Goal: Task Accomplishment & Management: Manage account settings

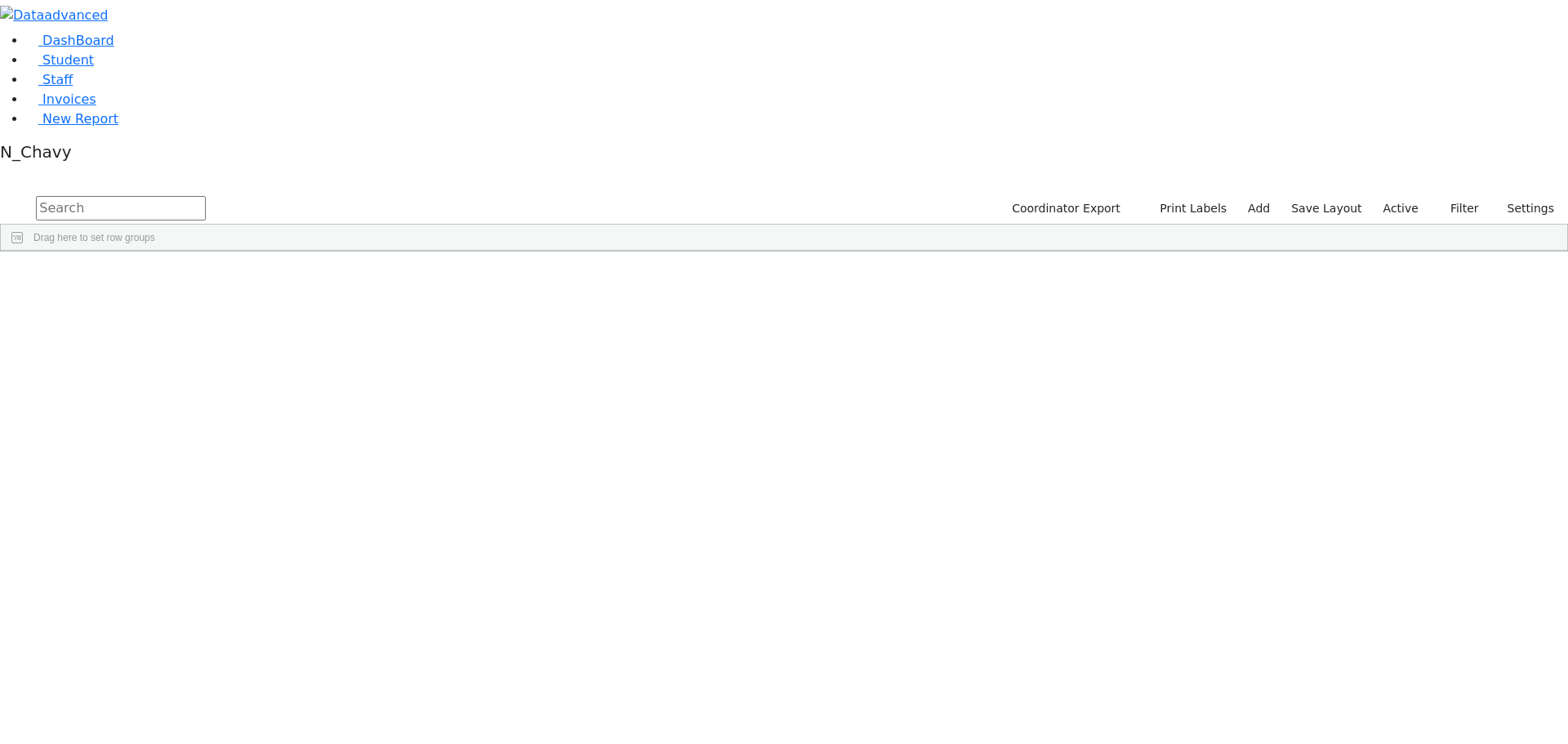
click at [1379, 196] on label "Active" at bounding box center [1401, 208] width 49 height 26
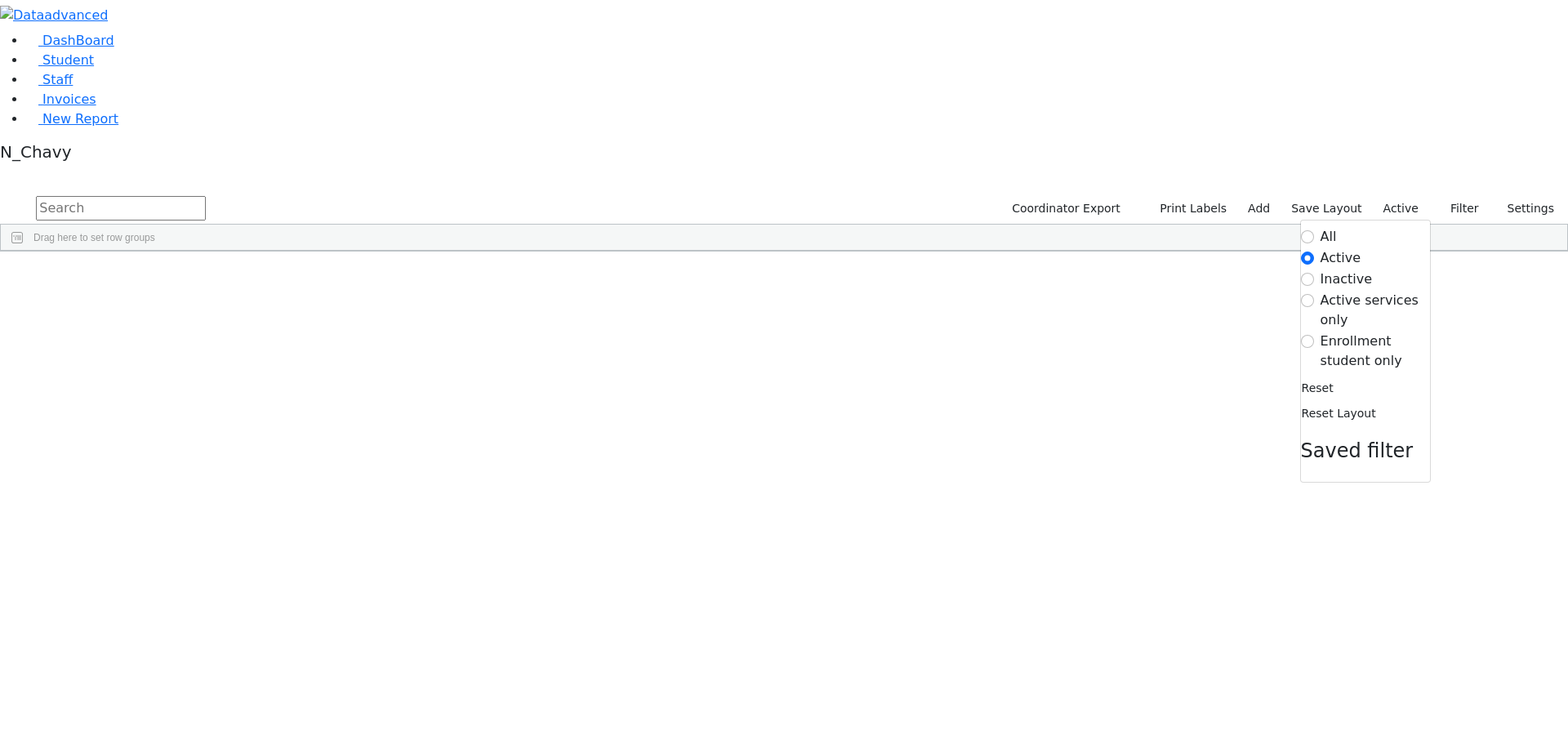
click at [1359, 332] on label "Enrollment student only" at bounding box center [1375, 352] width 110 height 40
click at [1314, 335] on input "Enrollment student only" at bounding box center [1308, 342] width 13 height 13
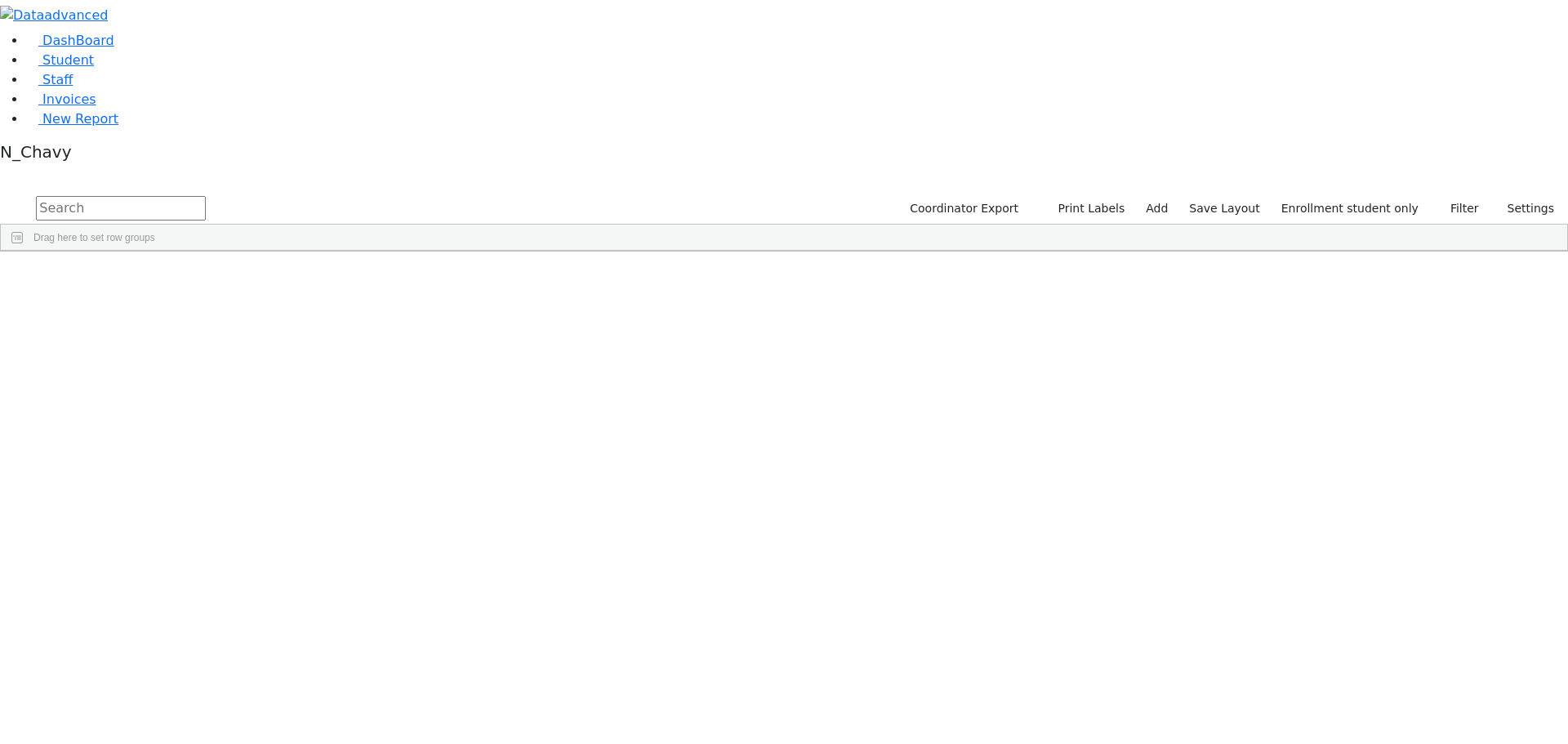
scroll to position [42, 0]
click at [167, 648] on div "[PERSON_NAME]" at bounding box center [125, 659] width 84 height 23
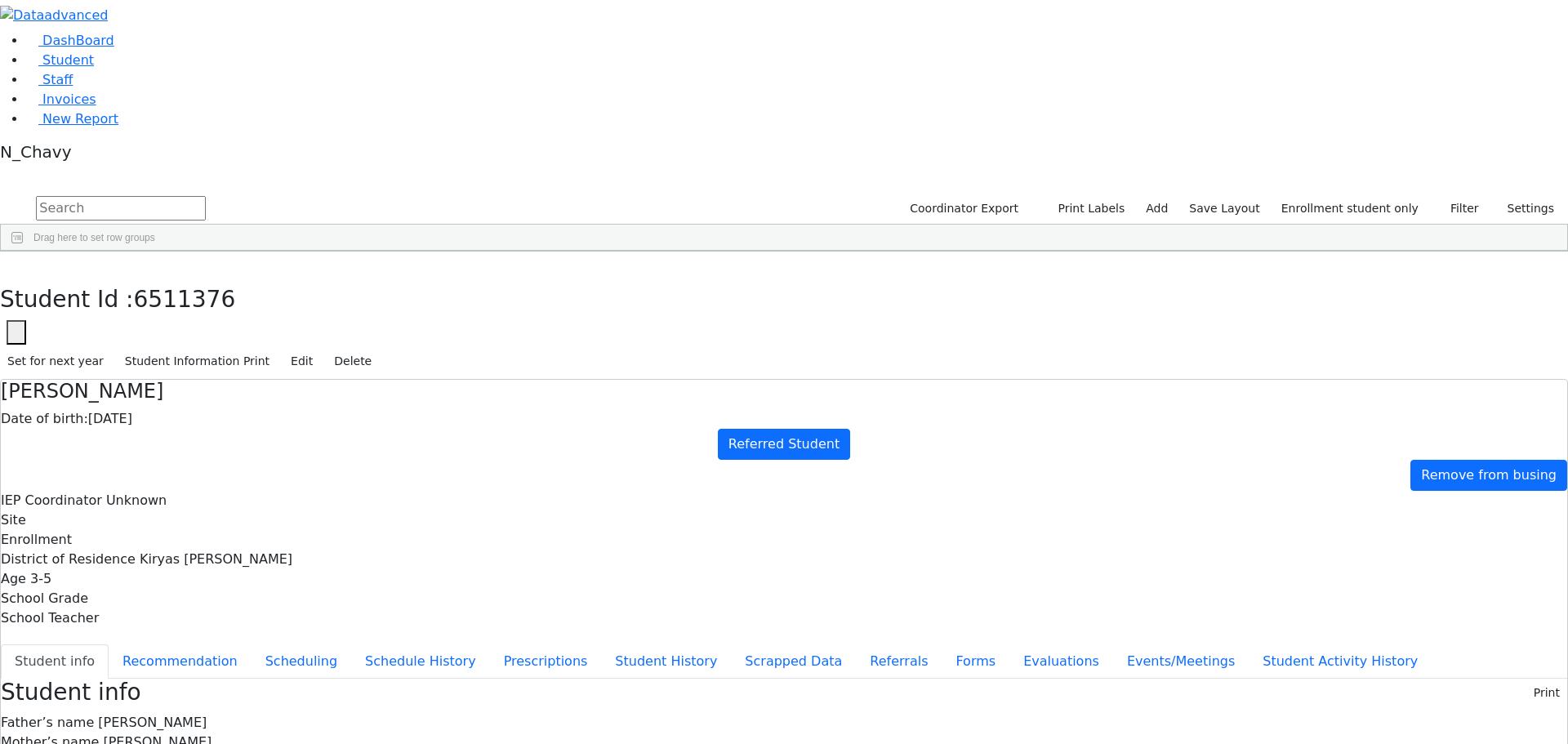
scroll to position [0, 0]
click at [320, 349] on button "Edit" at bounding box center [301, 361] width 37 height 26
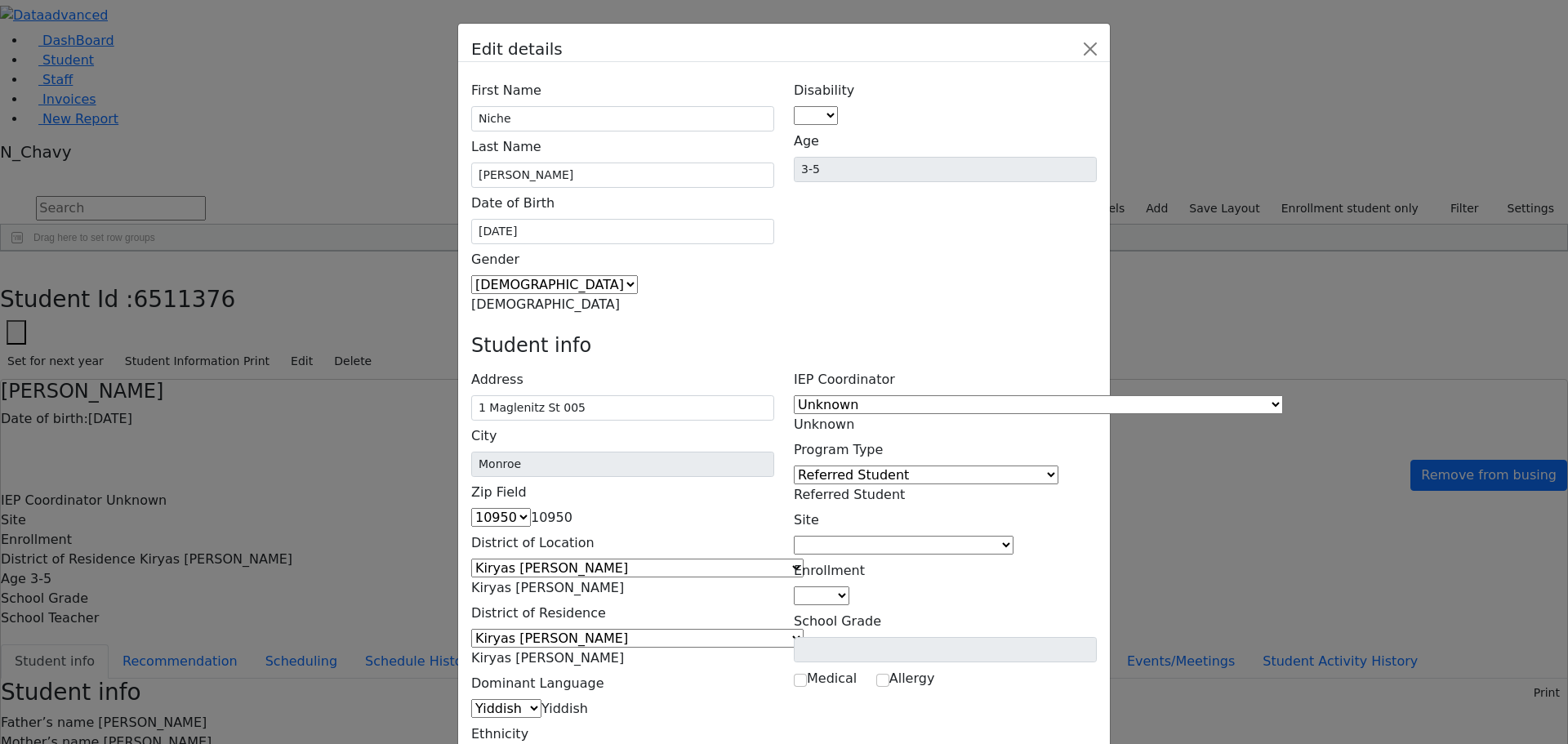
type input "(845) 376-3049"
select select "Cell"
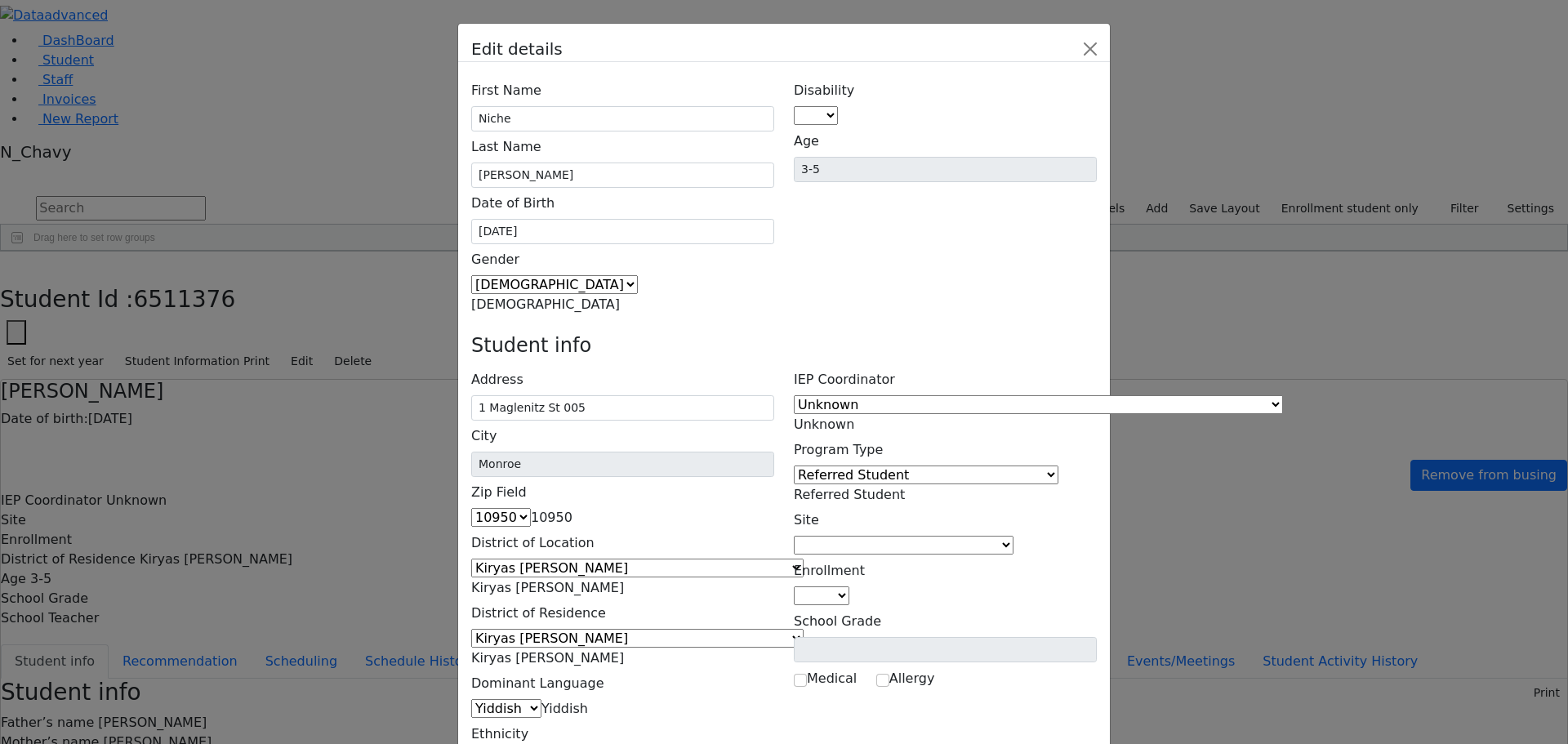
type input "(438) 389-7090"
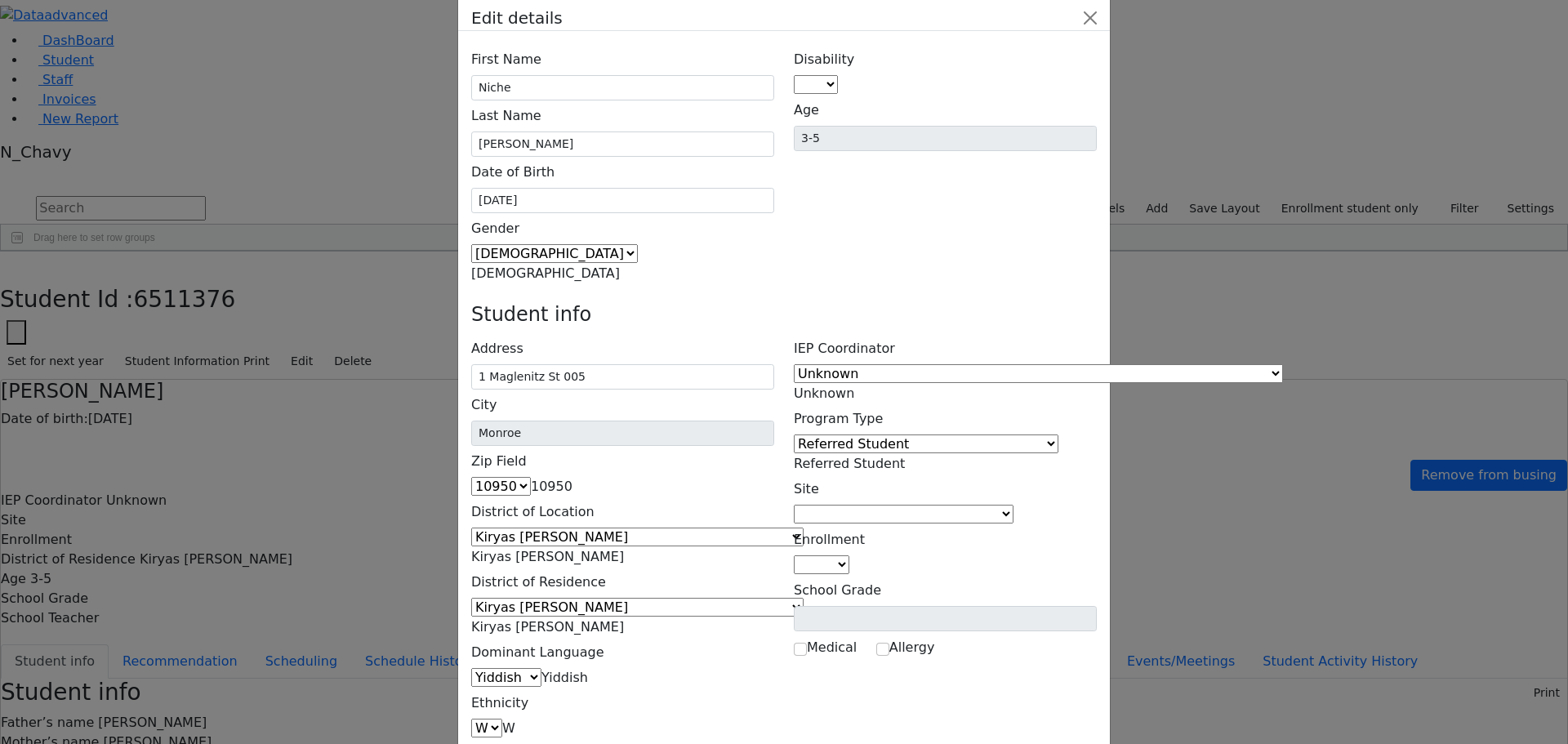
scroll to position [59, 0]
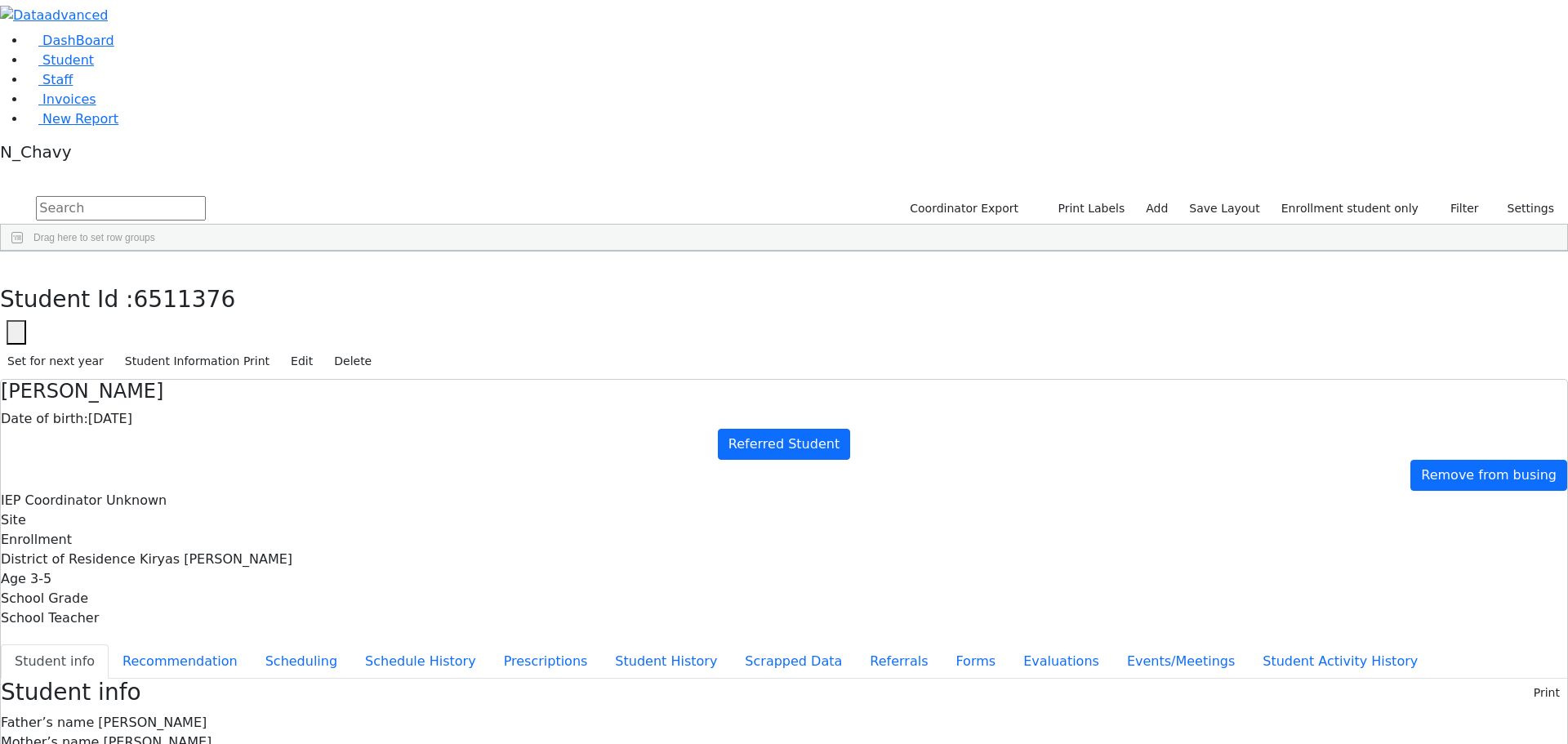
scroll to position [0, 0]
click at [320, 349] on button "Edit" at bounding box center [301, 361] width 37 height 26
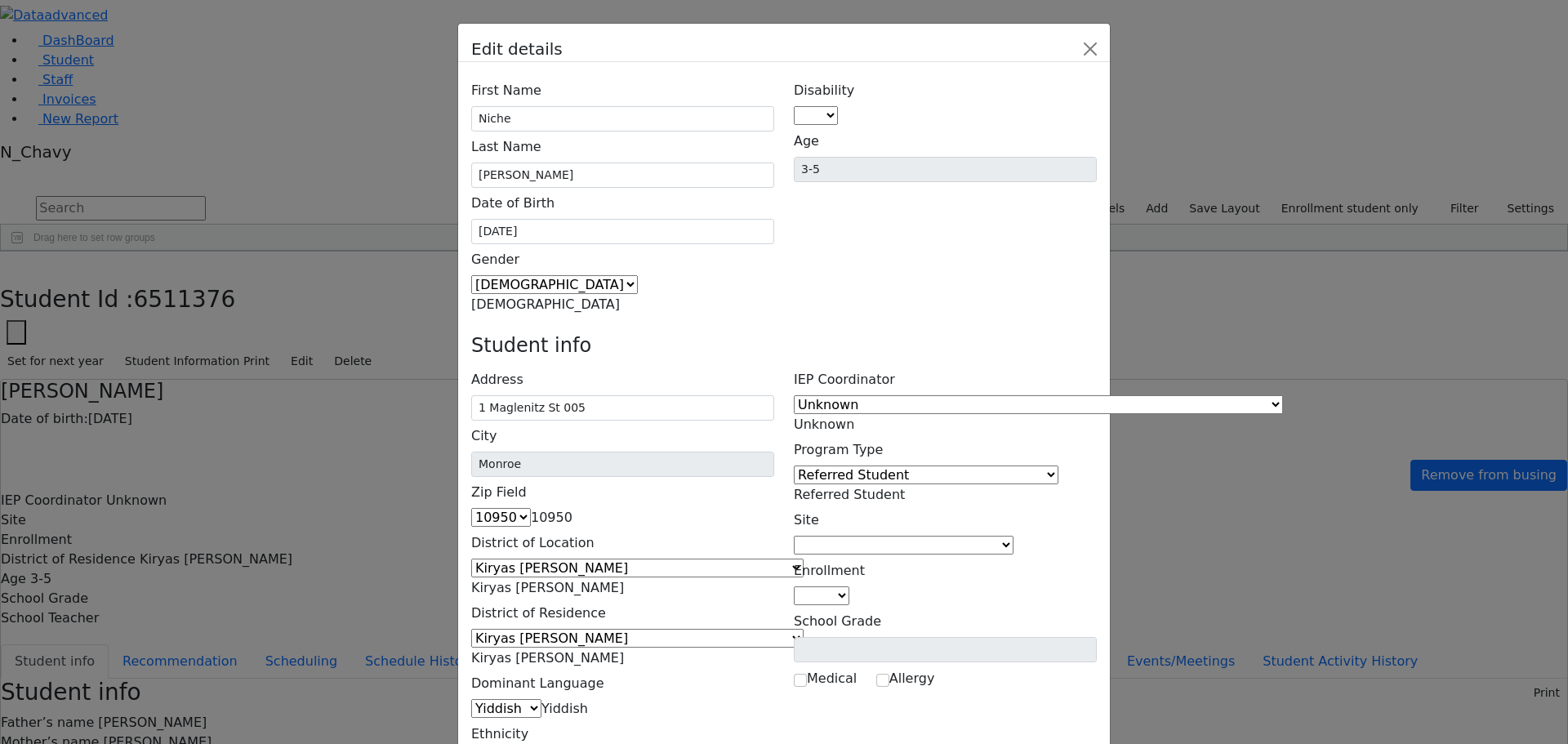
scroll to position [105, 0]
type input "(845) 376-3049"
type input "(438) 389-7090"
type input "(845) 376-3049"
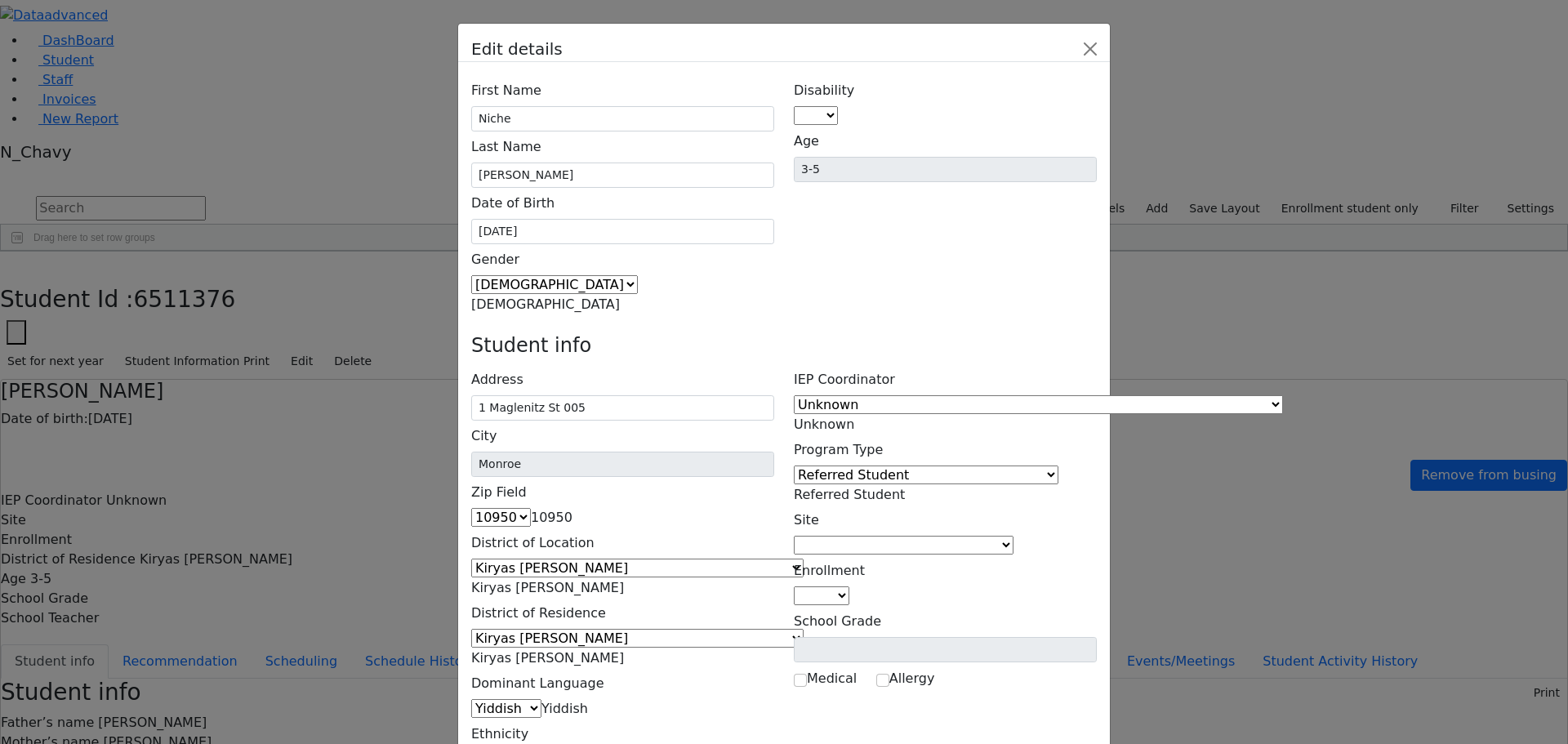
select select "Cell"
type input "(8__) ___-____"
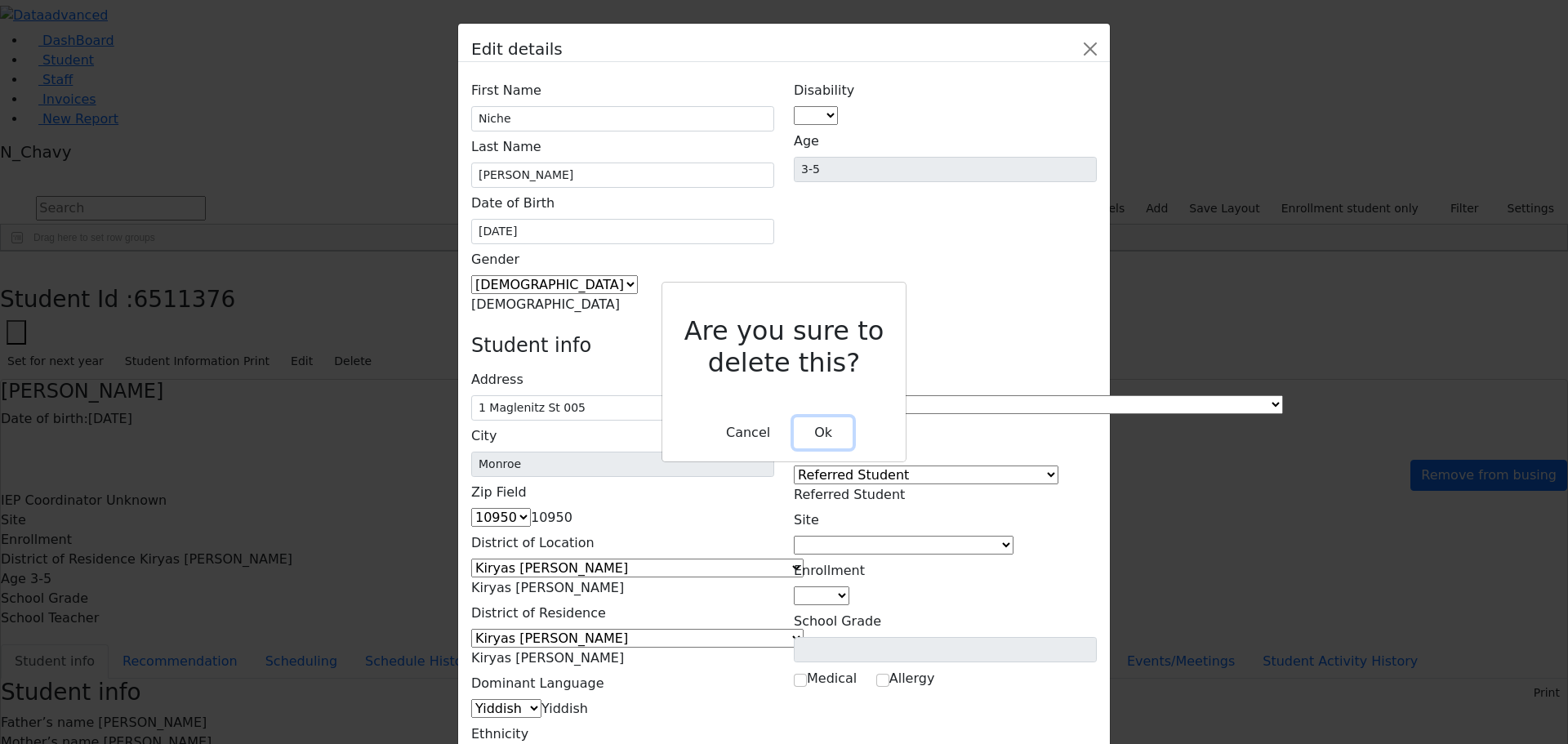
click at [810, 418] on button "Ok" at bounding box center [823, 433] width 58 height 31
type input "(845) 376-3049"
type input "(438) 389-7090"
type input "(845) 376-3049"
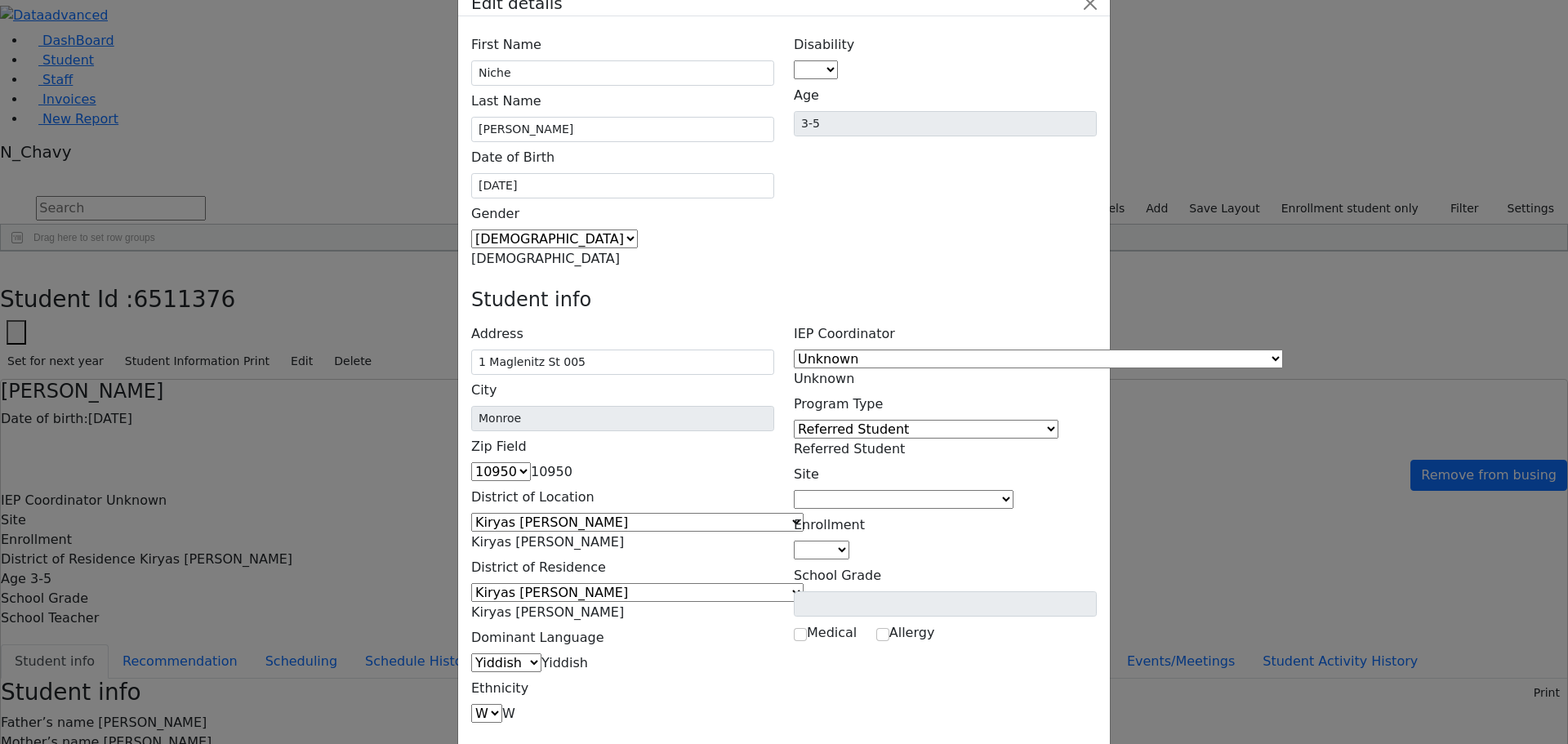
scroll to position [59, 0]
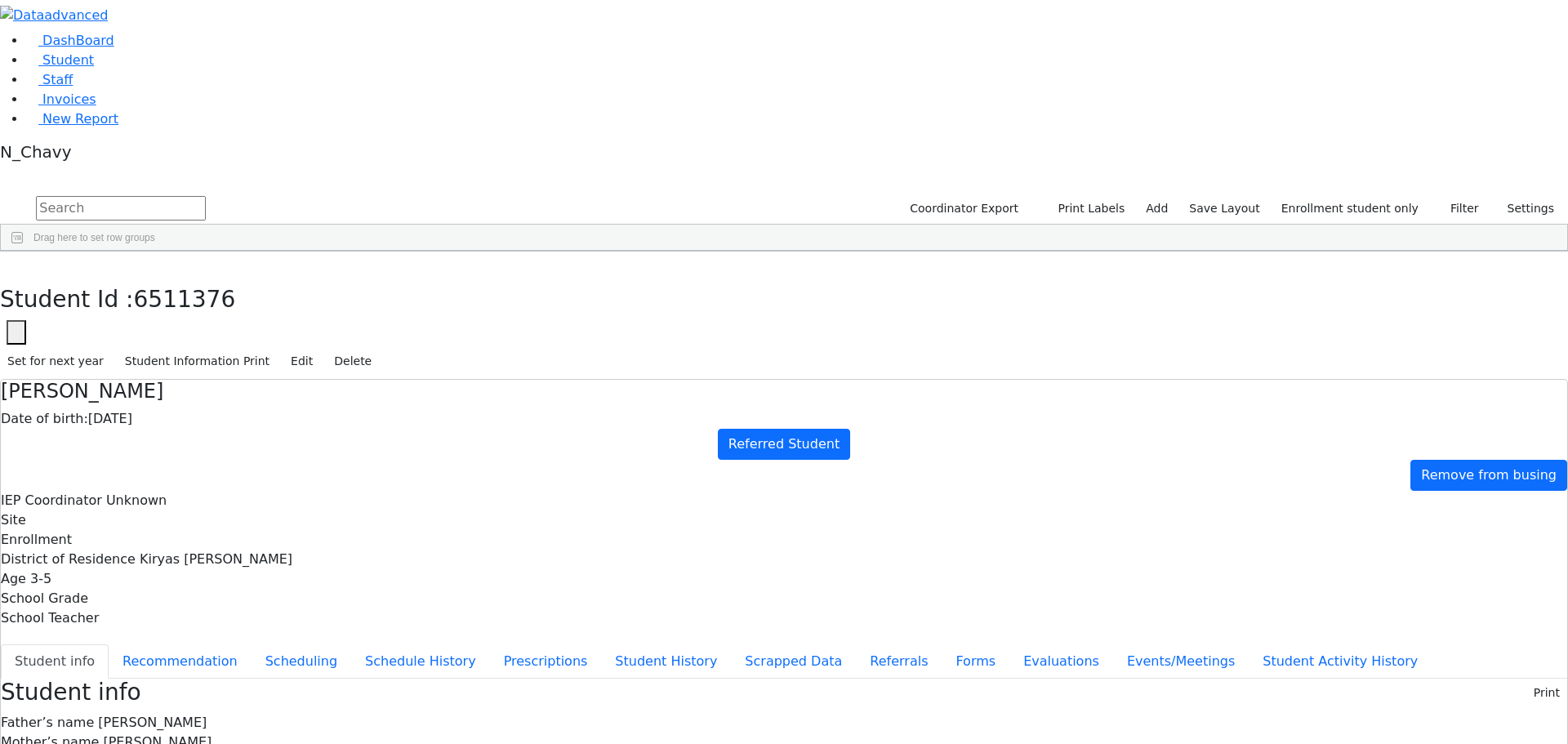
scroll to position [49, 0]
drag, startPoint x: 858, startPoint y: 678, endPoint x: 965, endPoint y: 694, distance: 108.2
click at [24, 251] on button "button" at bounding box center [12, 269] width 24 height 35
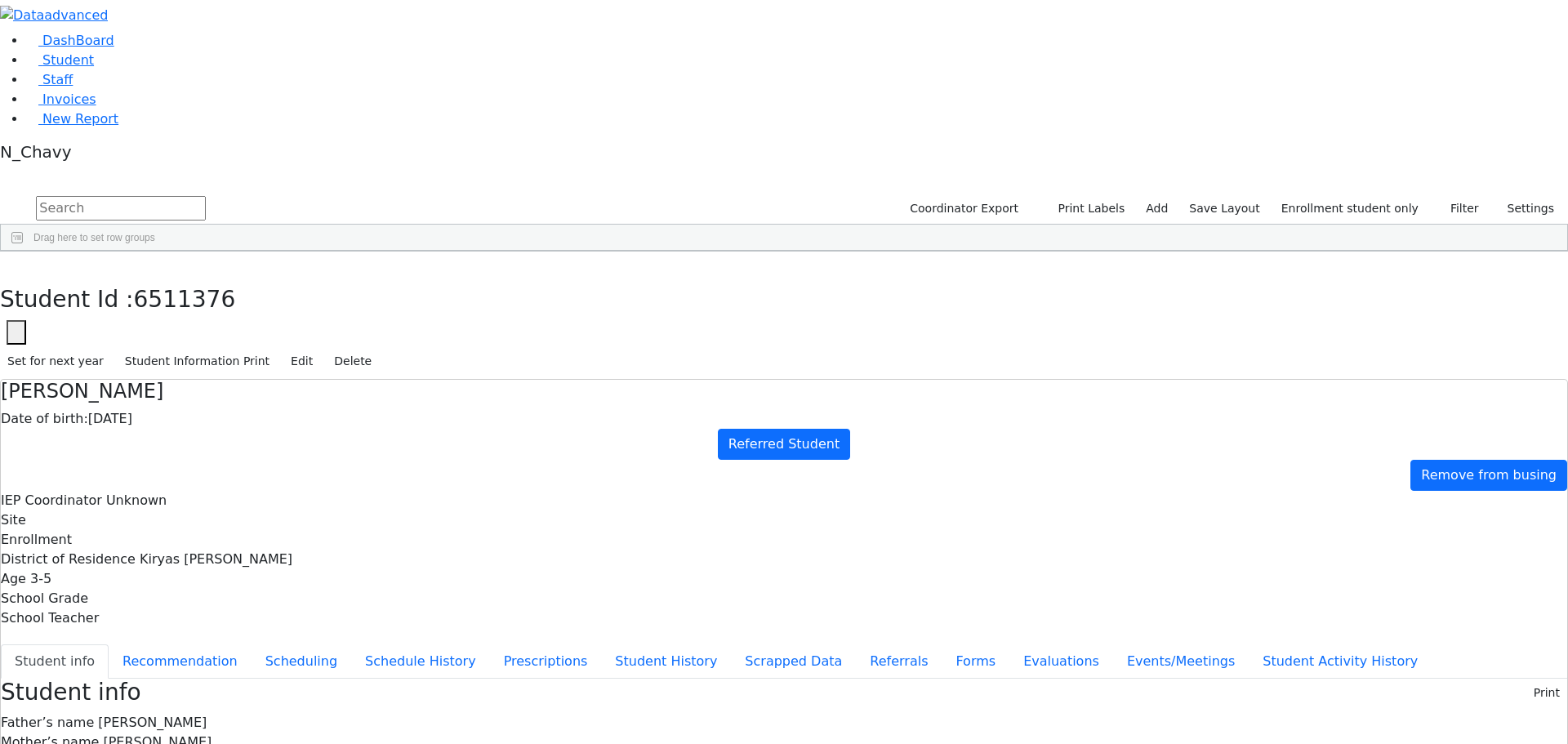
click at [206, 196] on input "text" at bounding box center [121, 208] width 170 height 25
drag, startPoint x: 84, startPoint y: 114, endPoint x: 110, endPoint y: 105, distance: 27.5
click at [84, 68] on link "Student" at bounding box center [60, 59] width 68 height 16
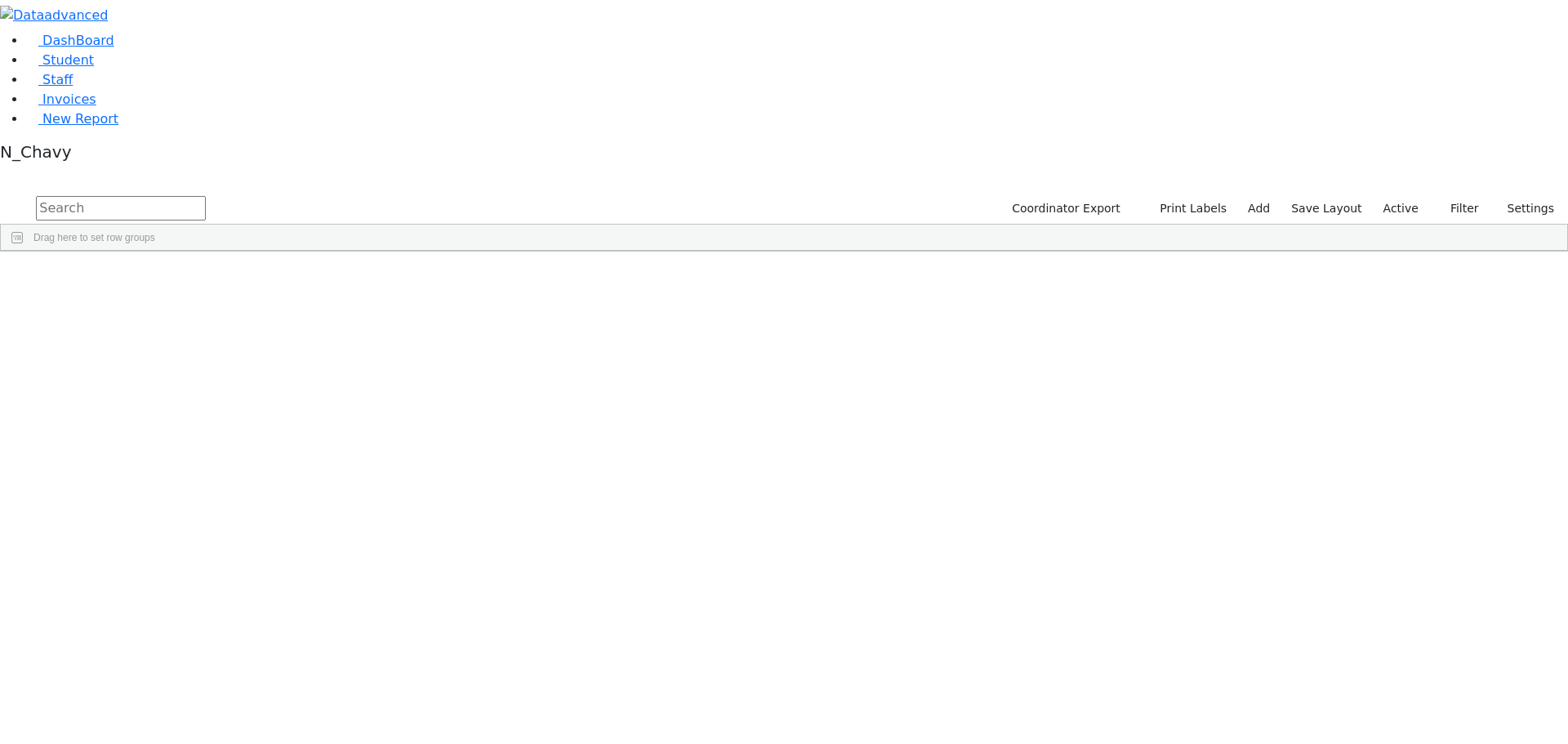
click at [206, 196] on input "text" at bounding box center [121, 208] width 170 height 25
click at [206, 196] on input "ostr" at bounding box center [121, 208] width 170 height 25
type input "tyrna"
click at [206, 196] on input "tyrna" at bounding box center [121, 208] width 170 height 25
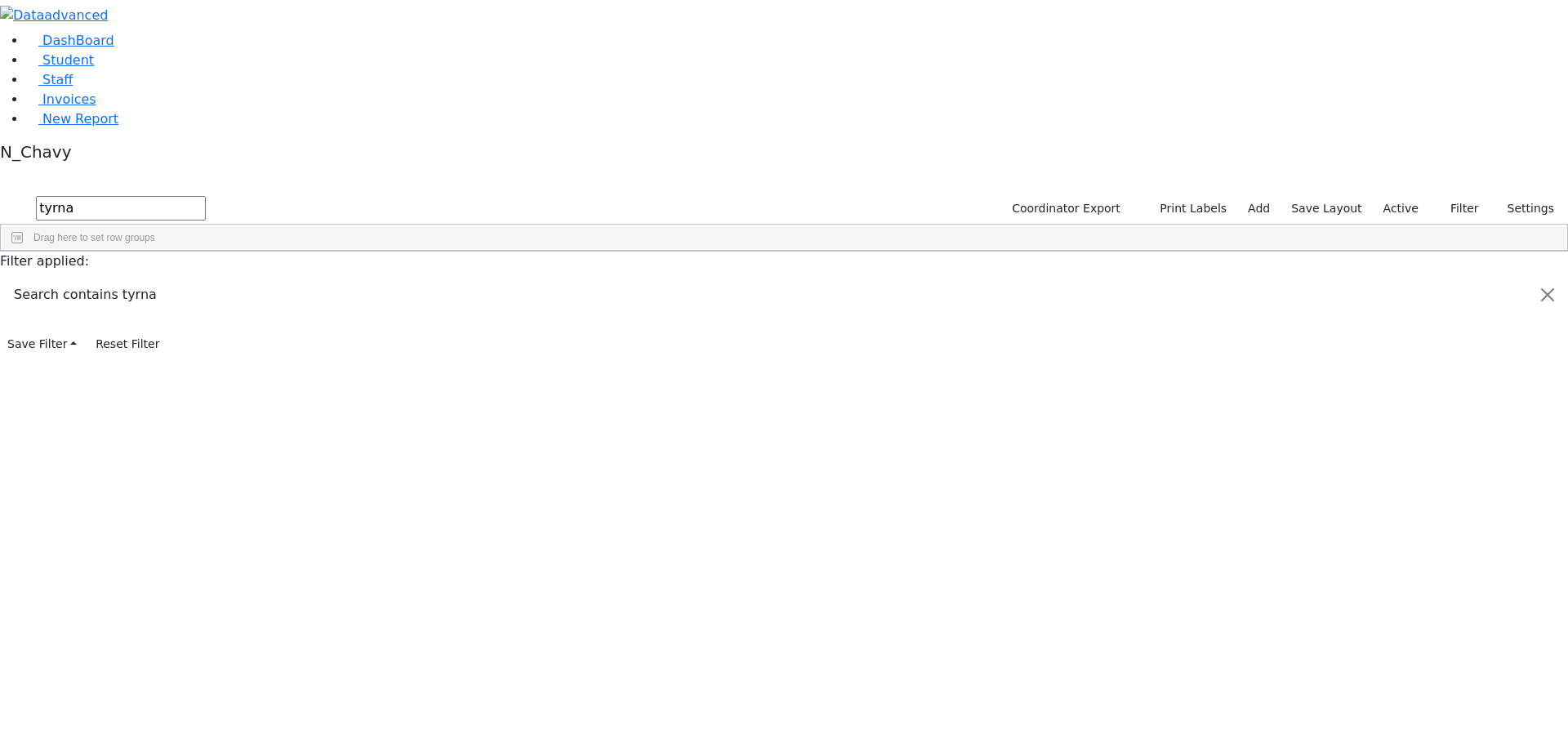
click at [206, 196] on input "tyrna" at bounding box center [121, 208] width 170 height 25
drag, startPoint x: 903, startPoint y: 188, endPoint x: 987, endPoint y: 627, distance: 447.0
click at [840, 643] on div "N_Chavy" at bounding box center [798, 655] width 84 height 23
click at [1407, 196] on label "Active" at bounding box center [1401, 208] width 49 height 26
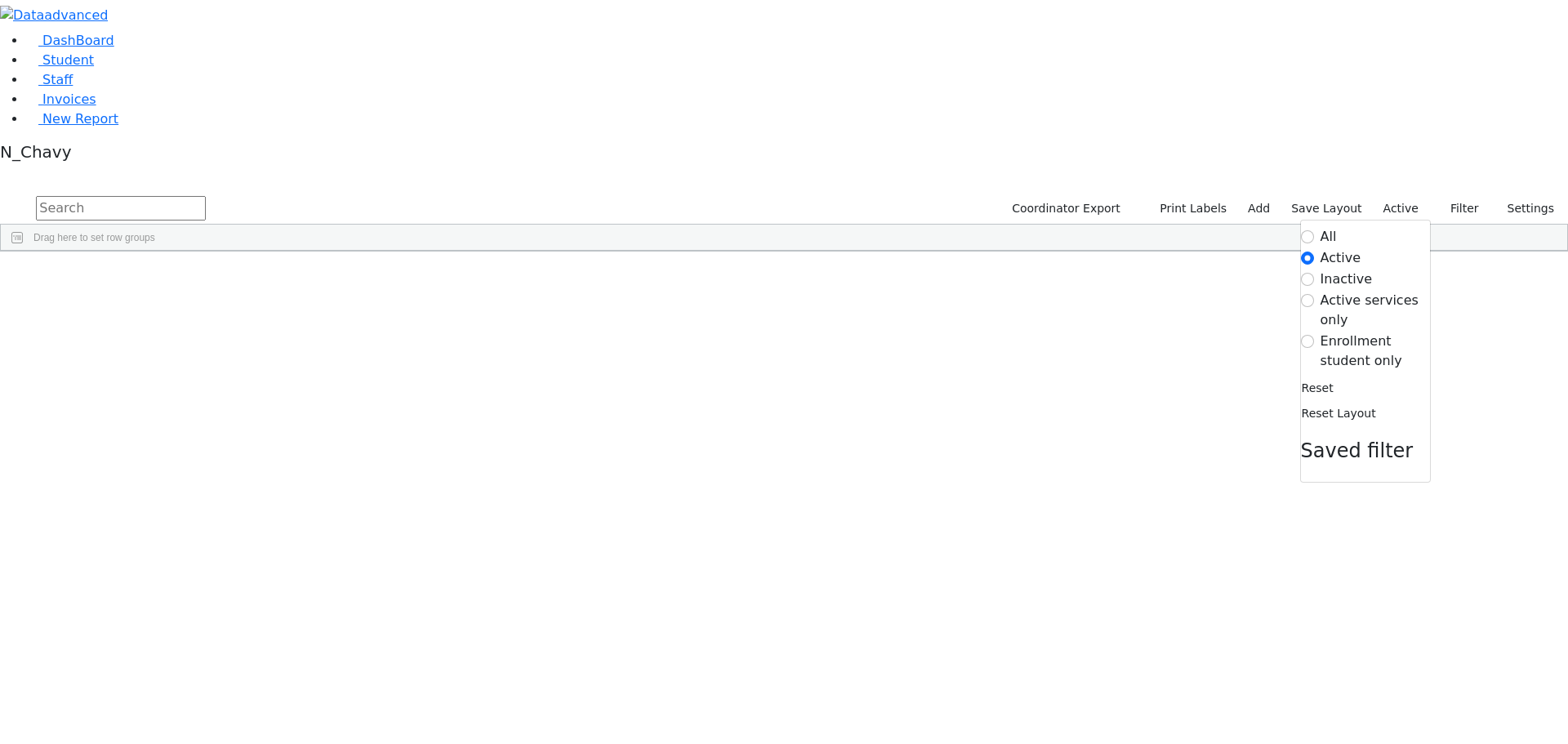
click at [1372, 332] on label "Enrollment student only" at bounding box center [1375, 352] width 110 height 40
click at [1314, 335] on input "Enrollment student only" at bounding box center [1308, 342] width 13 height 13
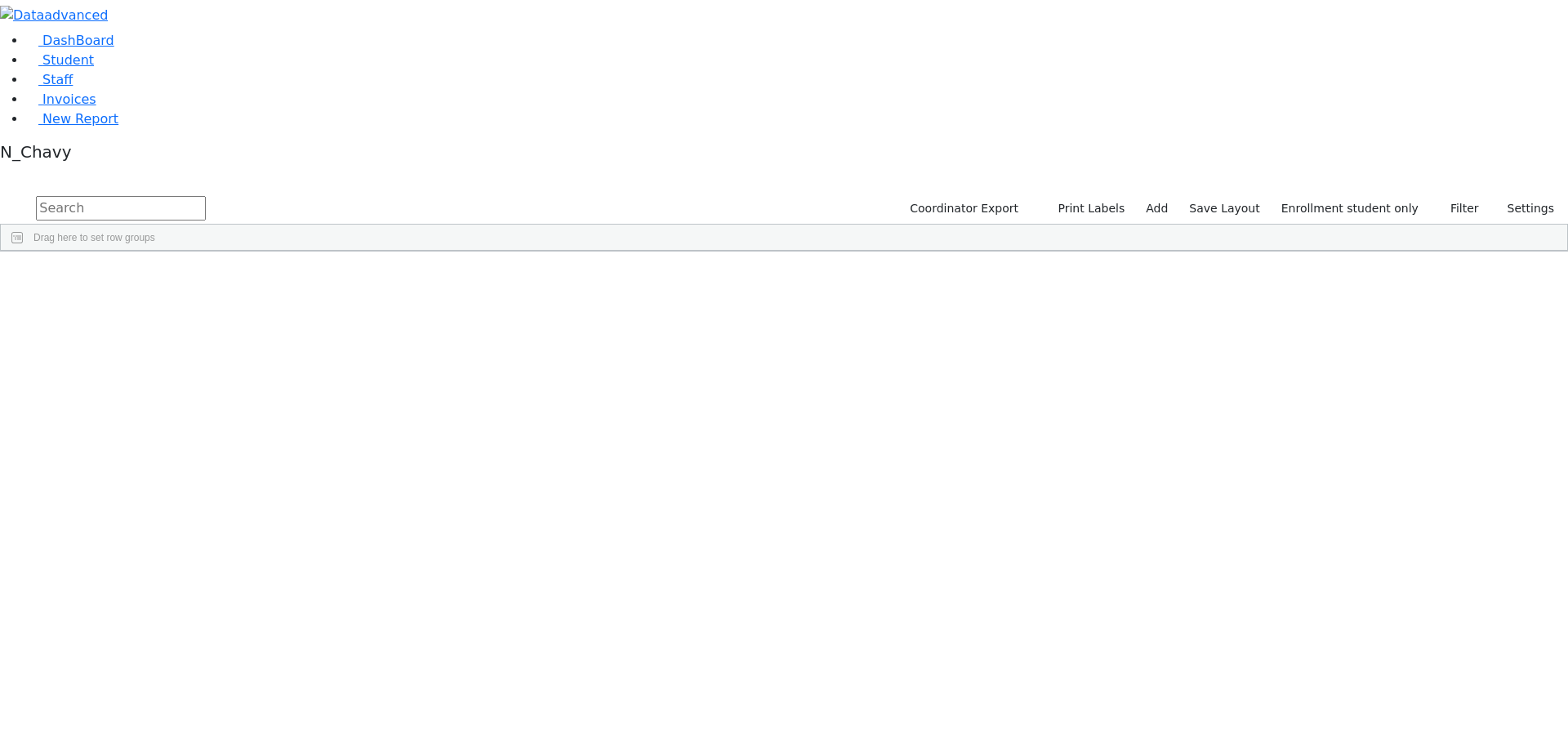
click at [167, 461] on div "[PERSON_NAME]" at bounding box center [125, 472] width 84 height 23
click at [336, 507] on div "[DATE]" at bounding box center [293, 518] width 84 height 23
click at [167, 484] on div "Cuan" at bounding box center [125, 495] width 84 height 23
click at [167, 415] on div "[PERSON_NAME]" at bounding box center [125, 427] width 84 height 23
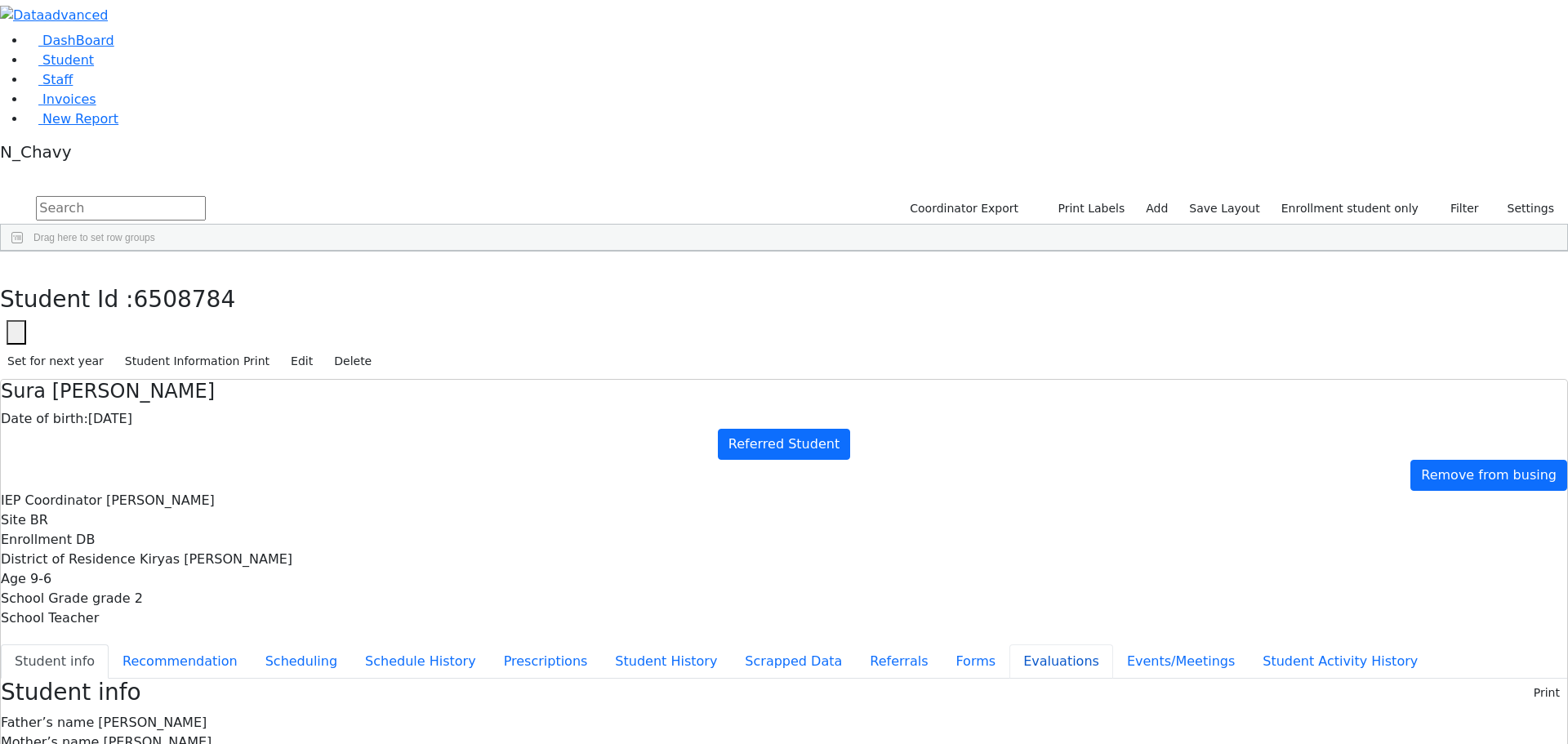
click at [1010, 644] on button "Evaluations" at bounding box center [1062, 662] width 104 height 35
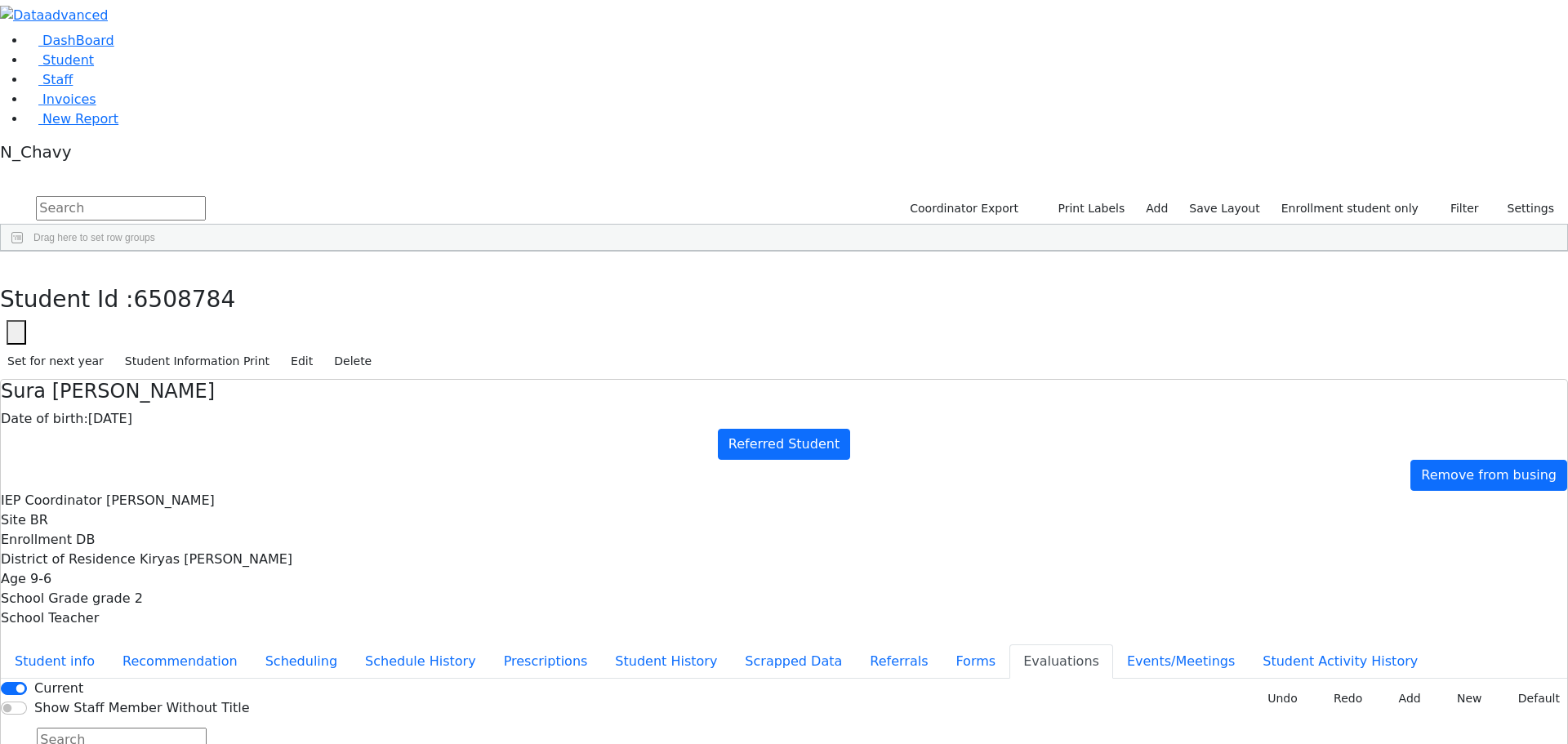
type input "be"
type input "2025-09-26"
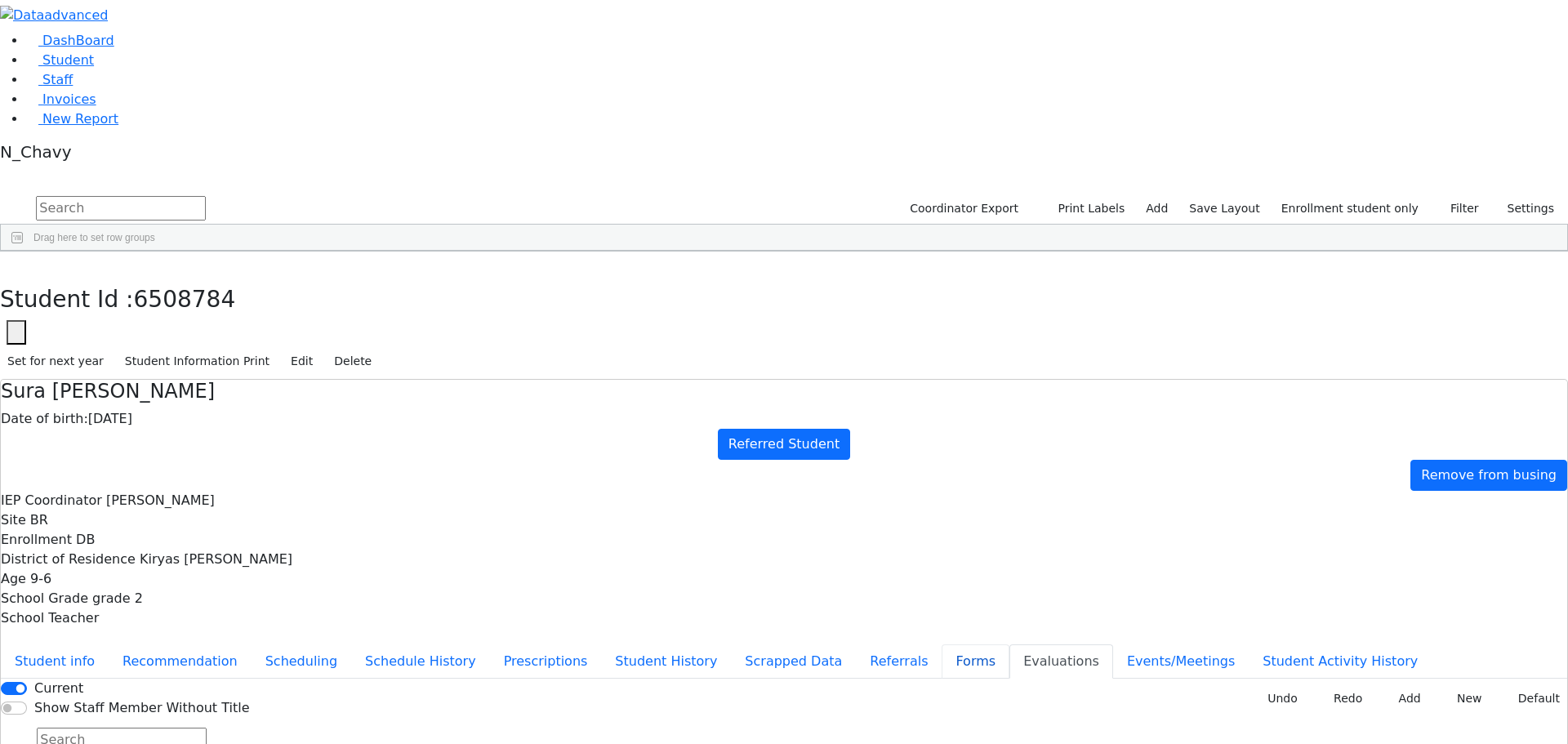
click at [941, 644] on button "Forms" at bounding box center [975, 662] width 68 height 35
type input "Mrs. Devory Bochner"
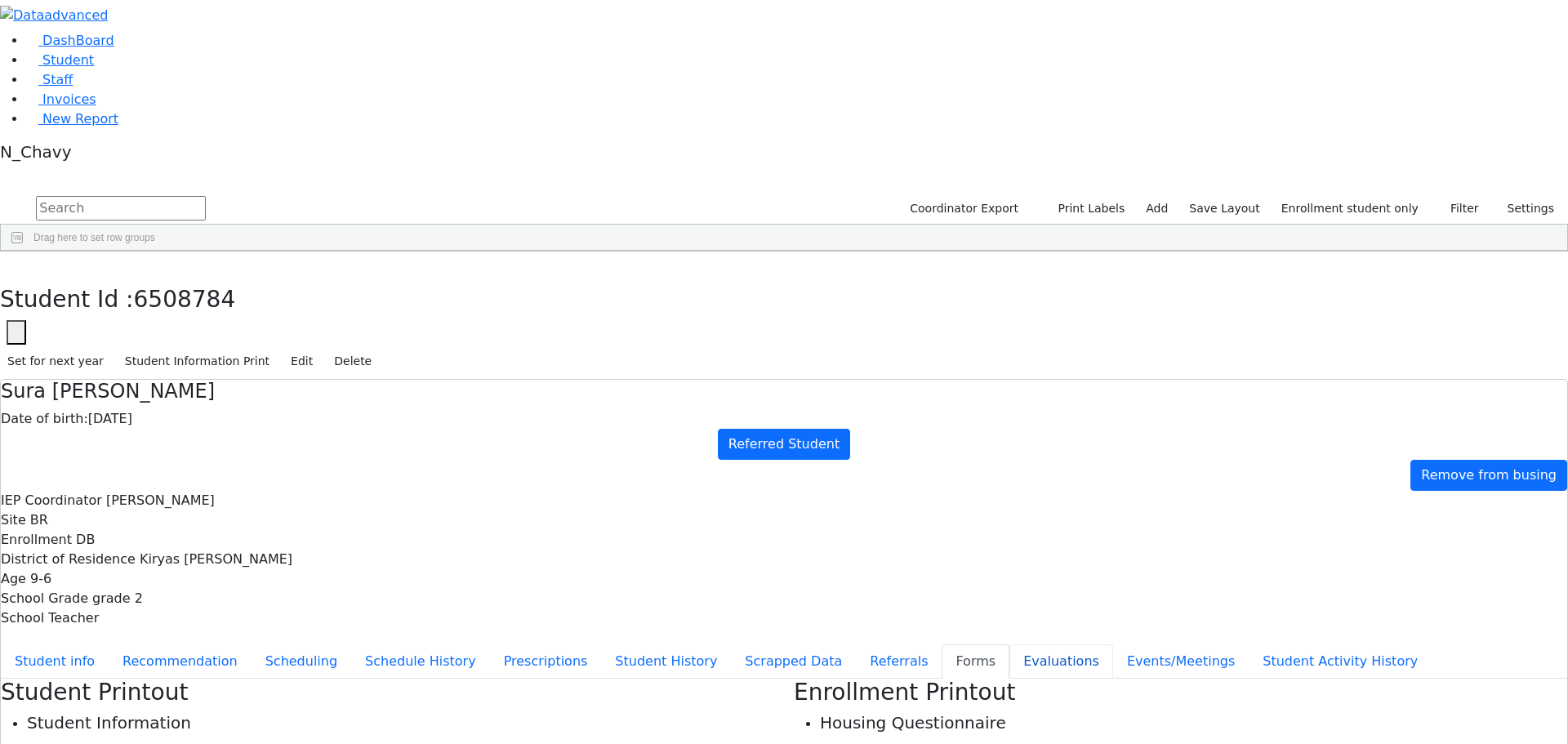
click at [1010, 644] on button "Evaluations" at bounding box center [1062, 662] width 104 height 35
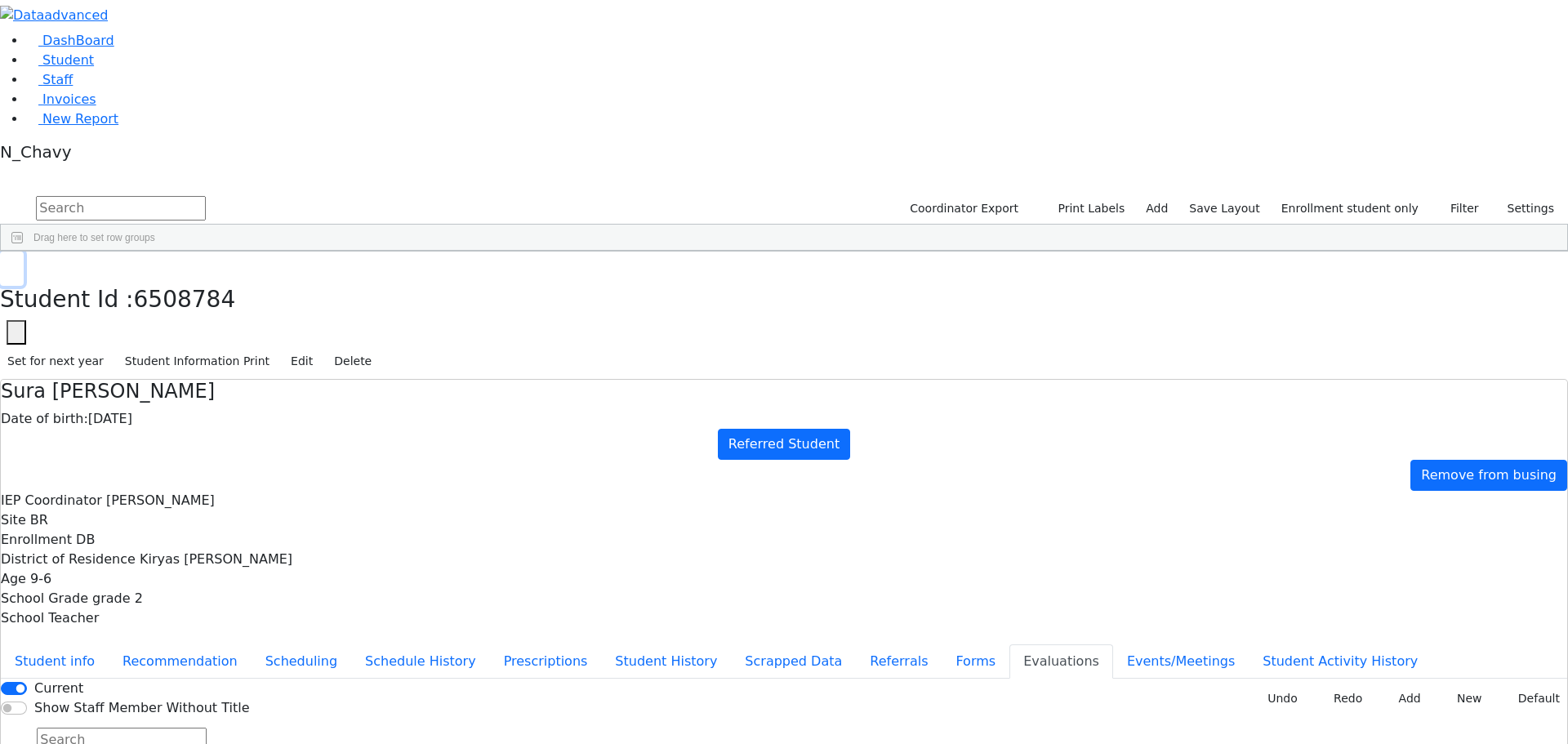
click at [24, 251] on button "button" at bounding box center [12, 269] width 24 height 35
click at [45, 70] on li "Student" at bounding box center [797, 60] width 1542 height 20
click at [72, 68] on span "Student" at bounding box center [68, 59] width 51 height 16
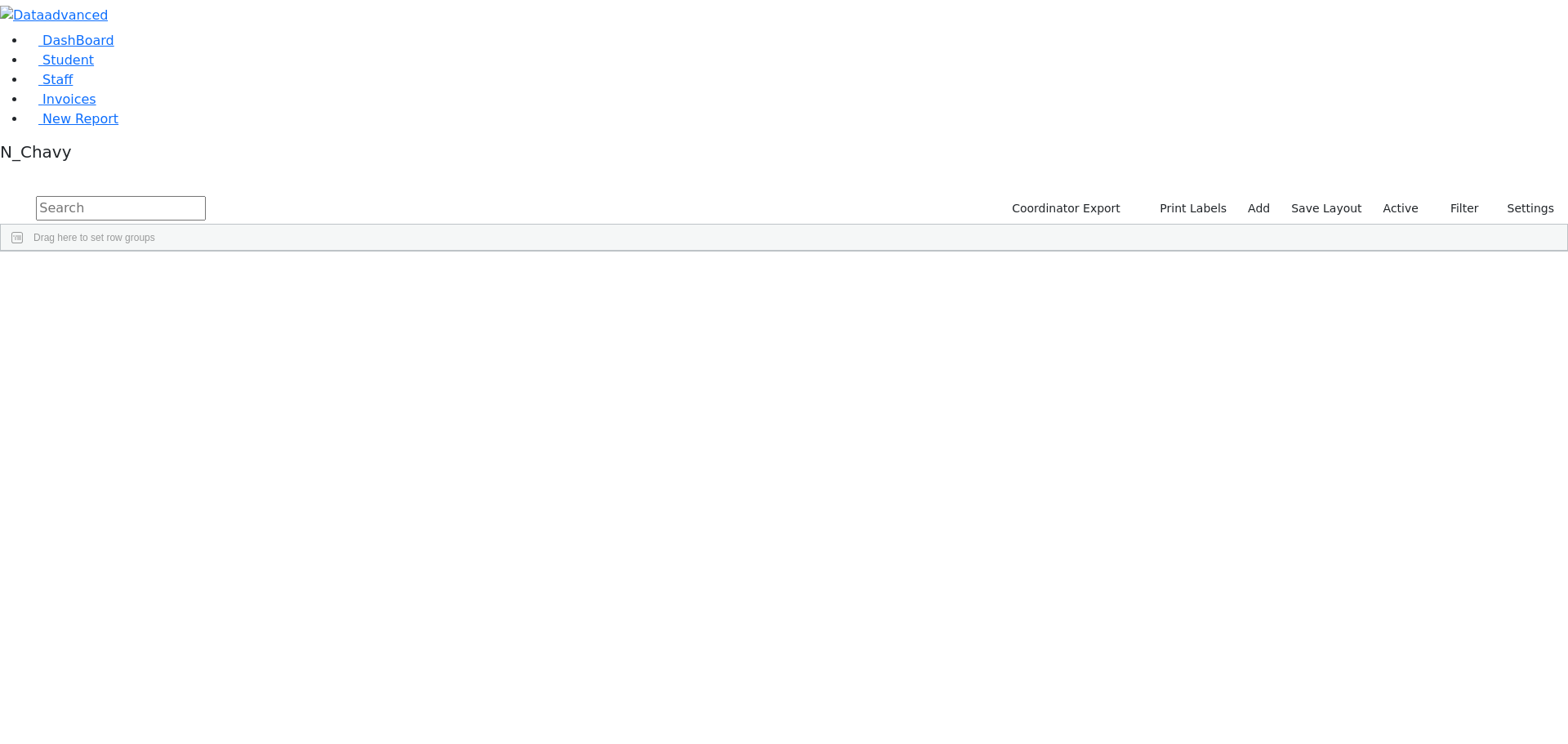
click at [206, 196] on input "text" at bounding box center [121, 208] width 170 height 25
type input "bassu"
click at [167, 278] on div "Bassul" at bounding box center [125, 289] width 84 height 23
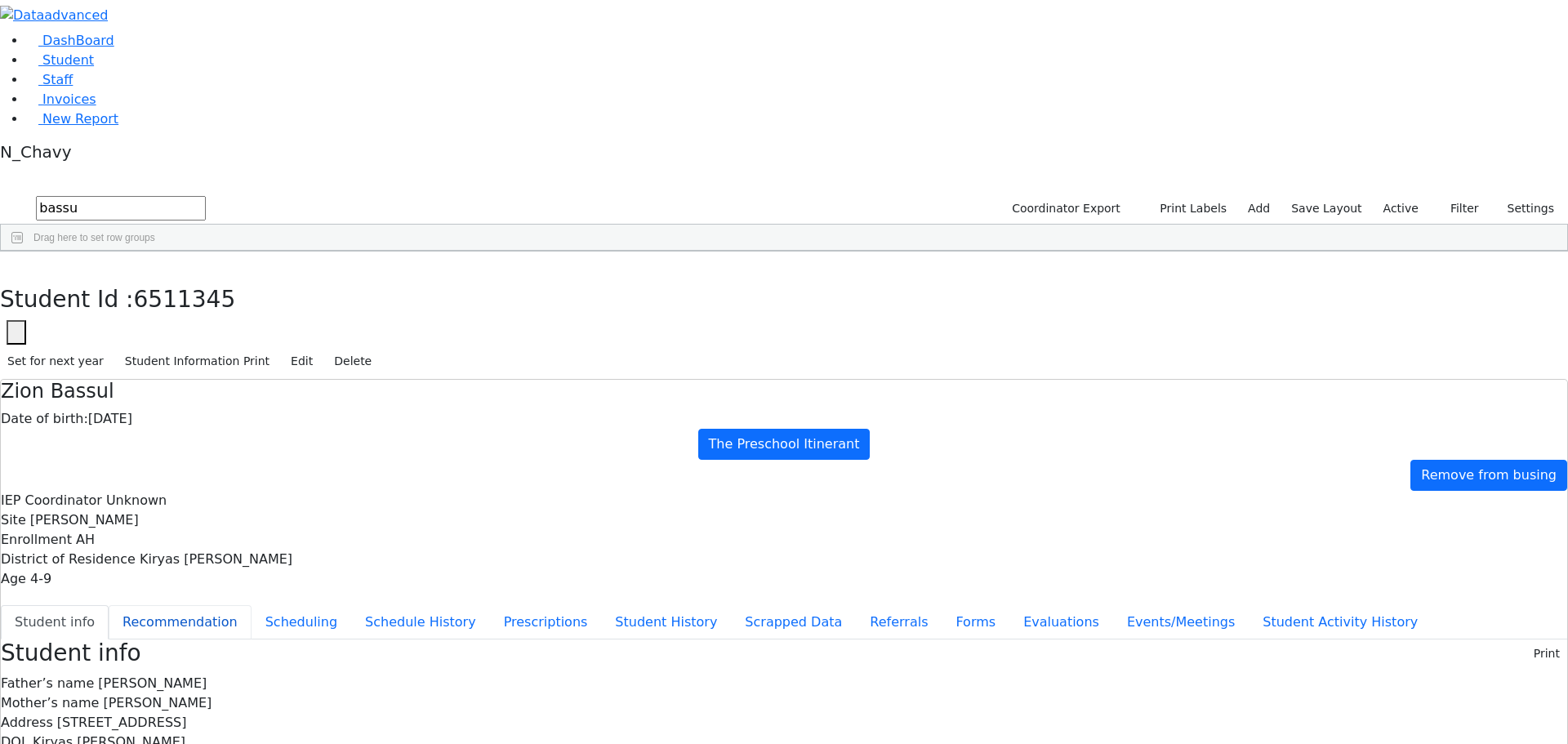
click at [251, 606] on button "Recommendation" at bounding box center [180, 623] width 143 height 35
checkbox input "true"
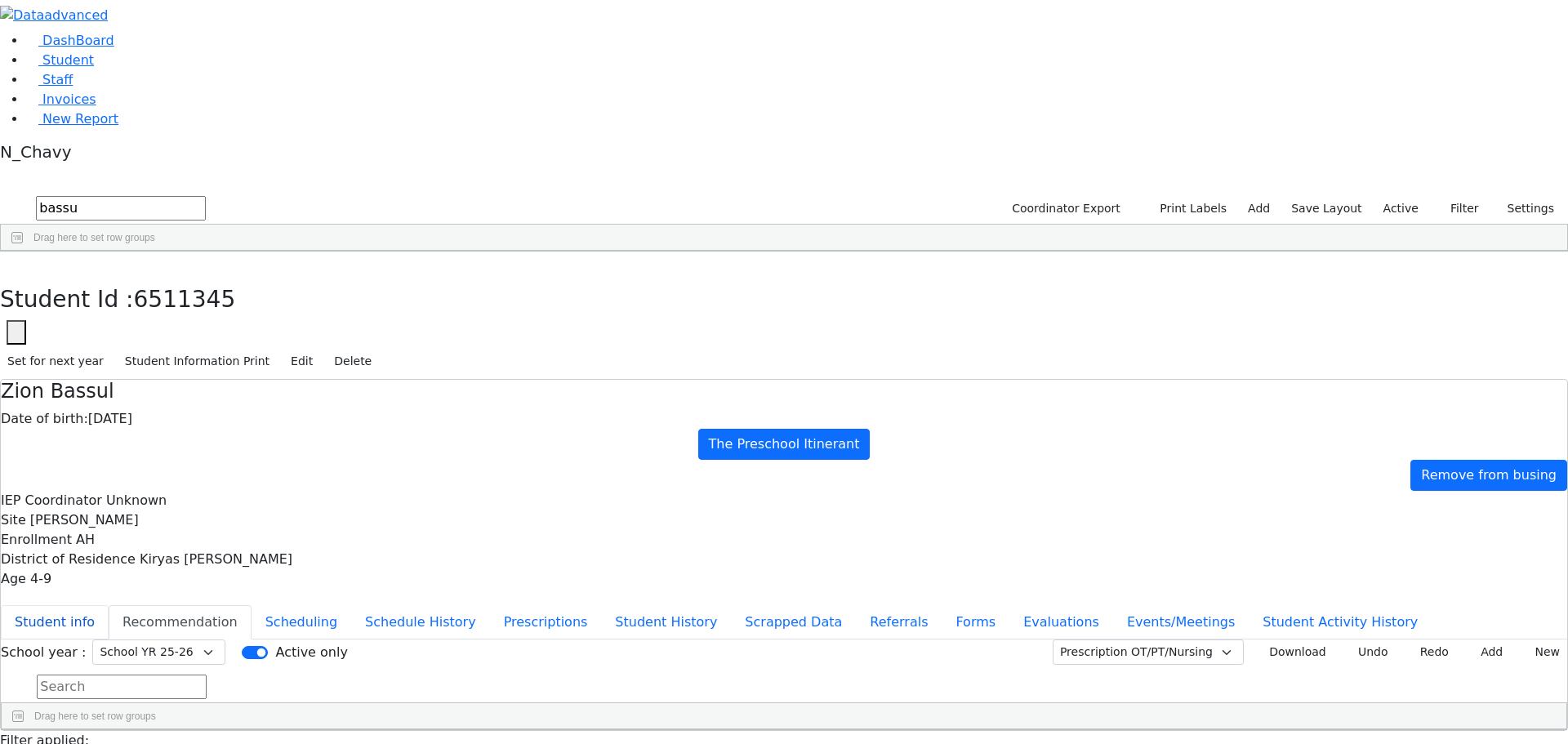
click at [109, 606] on button "Student info" at bounding box center [54, 623] width 108 height 35
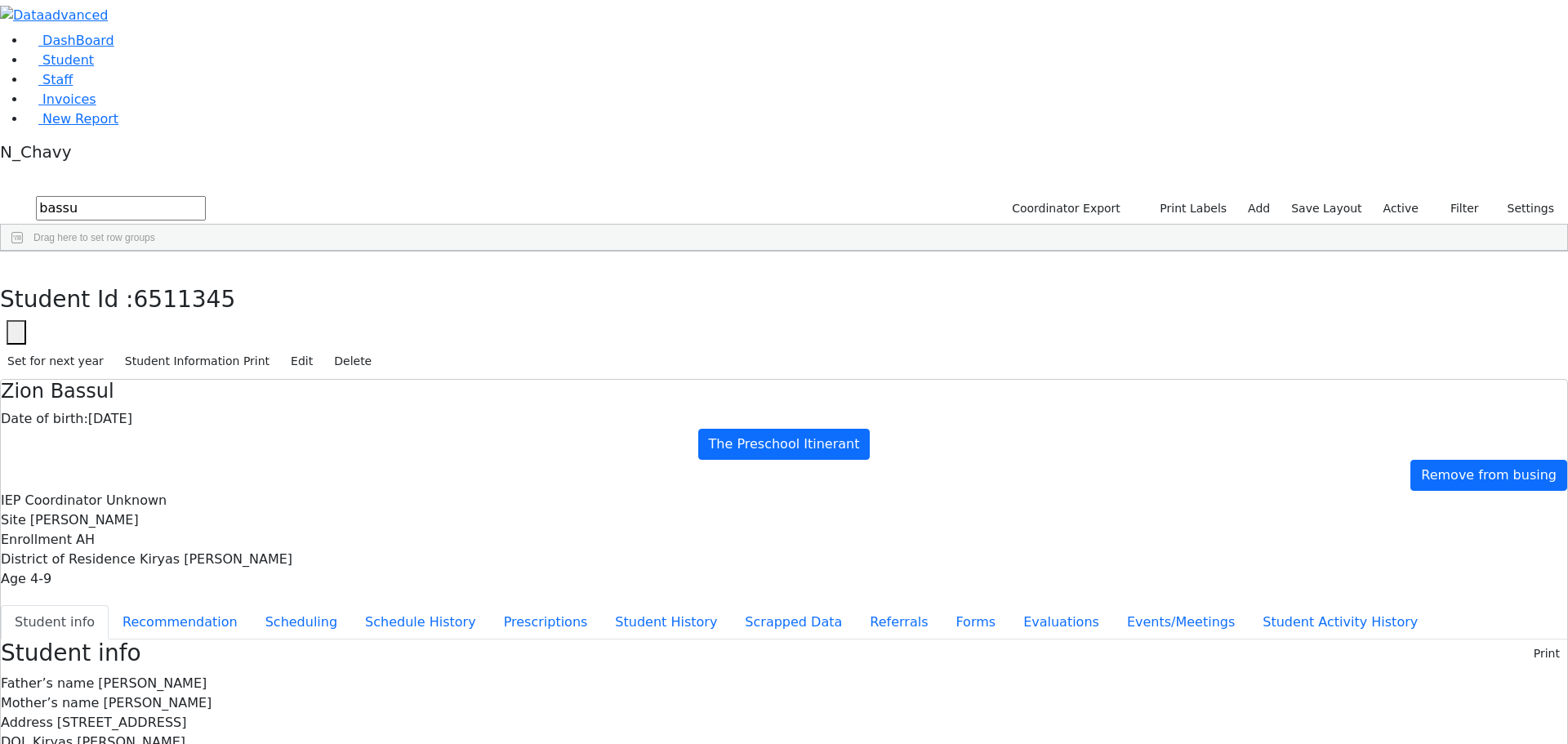
drag, startPoint x: 357, startPoint y: 89, endPoint x: 786, endPoint y: 80, distance: 429.1
click at [786, 380] on h4 "Zion Bassul" at bounding box center [784, 391] width 1566 height 24
drag, startPoint x: 857, startPoint y: 723, endPoint x: 1005, endPoint y: 712, distance: 148.4
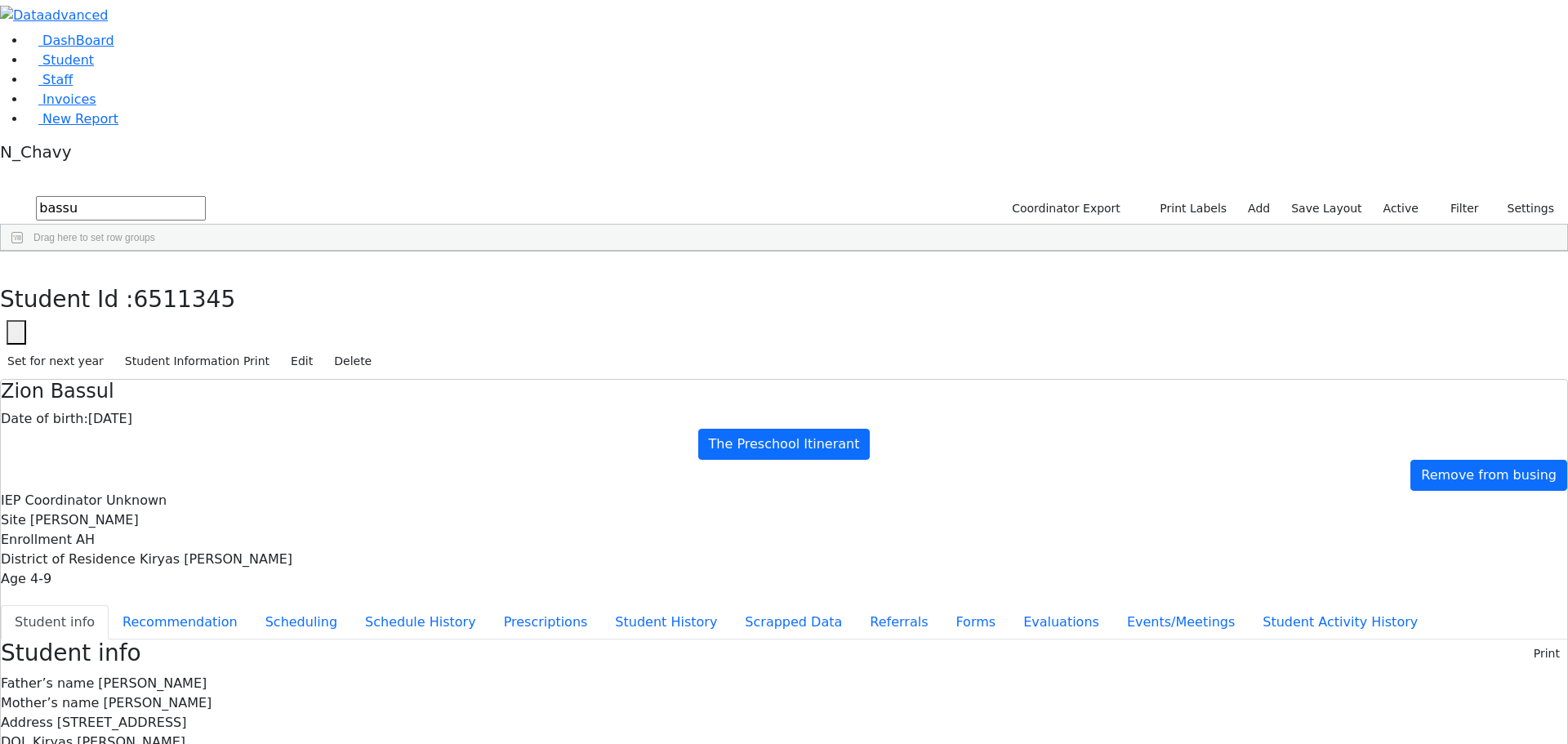
drag, startPoint x: 636, startPoint y: 190, endPoint x: 760, endPoint y: 466, distance: 302.6
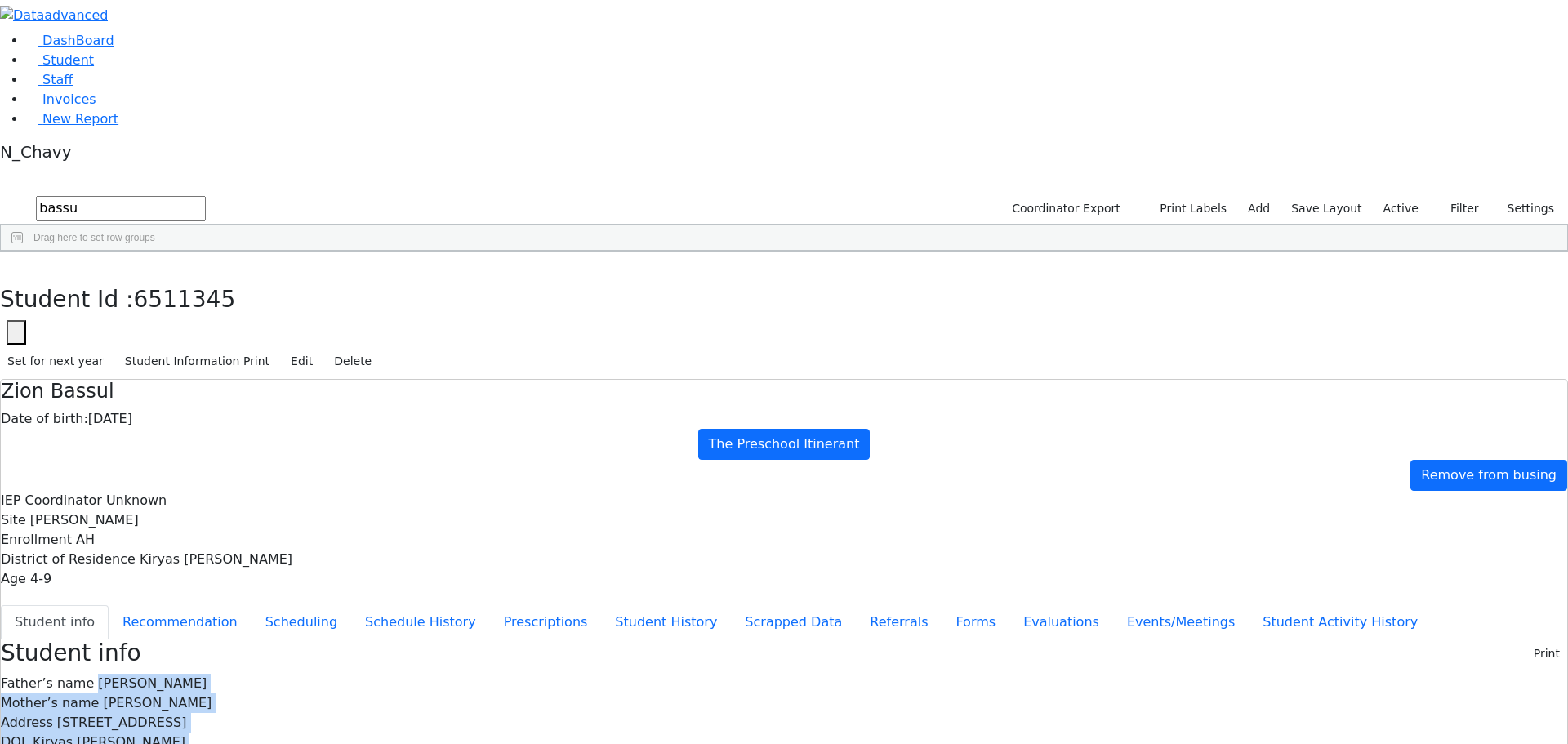
click at [16, 264] on icon "button" at bounding box center [12, 269] width 9 height 10
click at [206, 196] on input "bassu" at bounding box center [121, 208] width 170 height 25
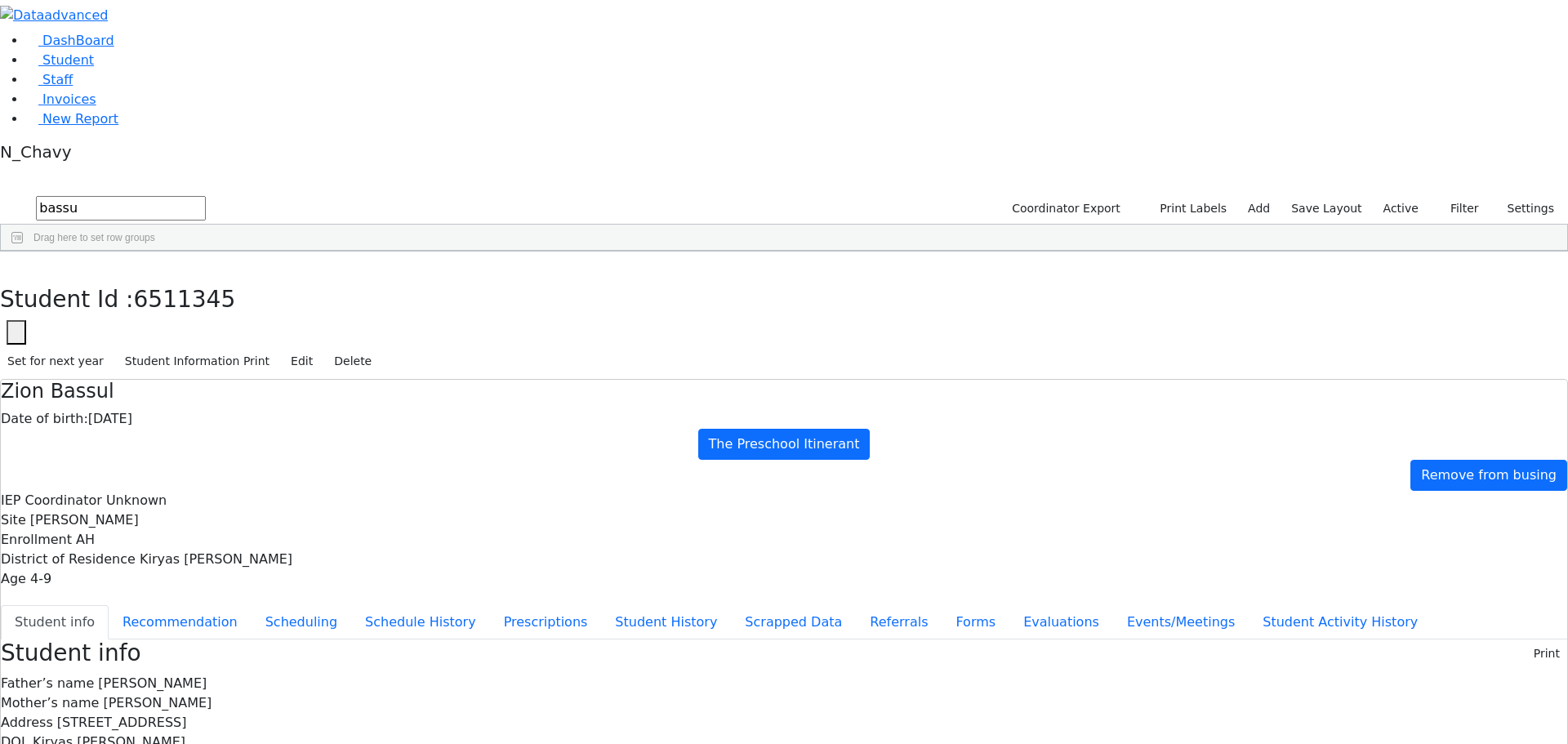
click at [206, 196] on input "bassu" at bounding box center [121, 208] width 170 height 25
click at [1408, 196] on label "Active" at bounding box center [1401, 208] width 49 height 26
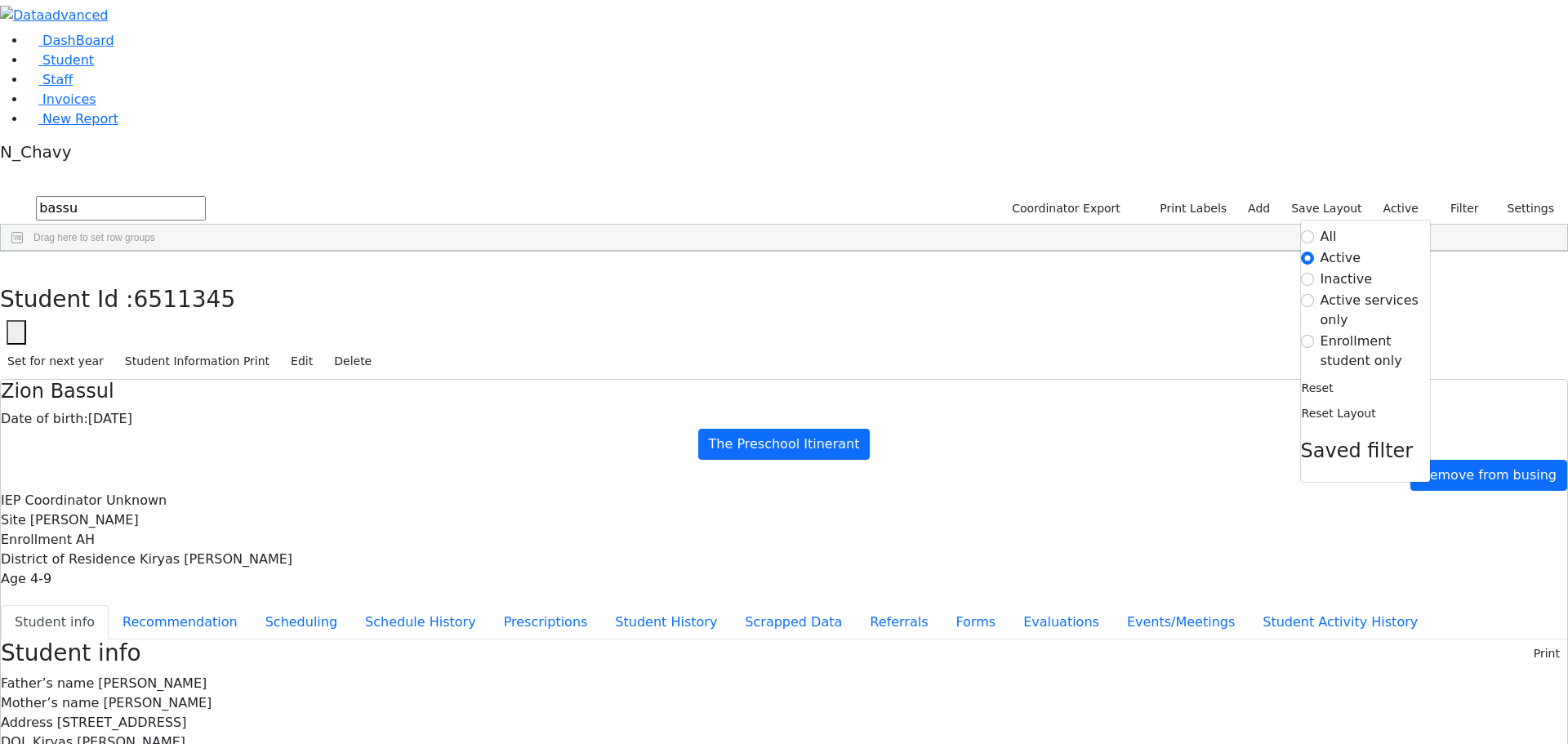
click at [1365, 332] on label "Enrollment student only" at bounding box center [1375, 352] width 110 height 40
click at [1314, 335] on input "Enrollment student only" at bounding box center [1308, 342] width 13 height 13
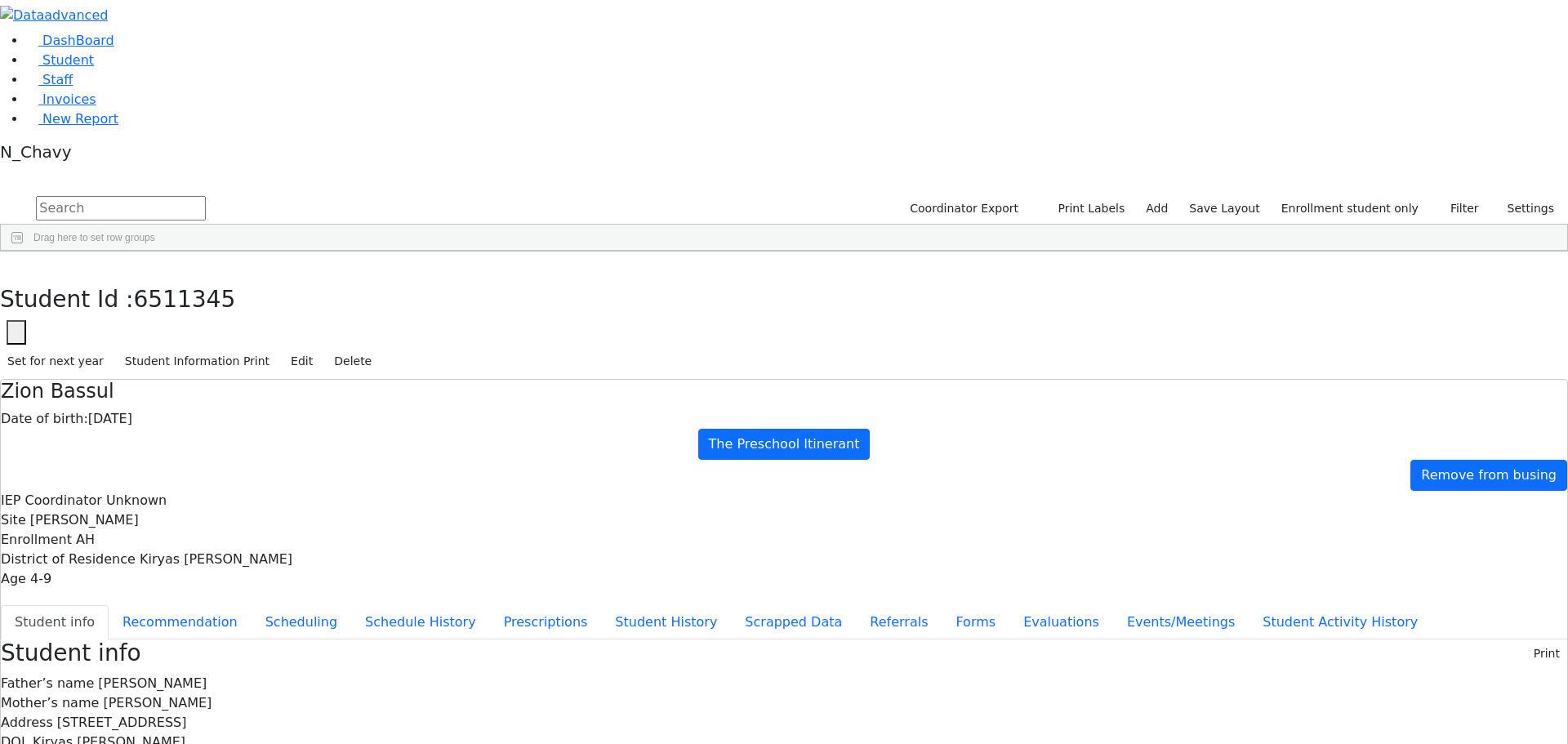
click at [167, 415] on div "[PERSON_NAME]" at bounding box center [125, 427] width 84 height 23
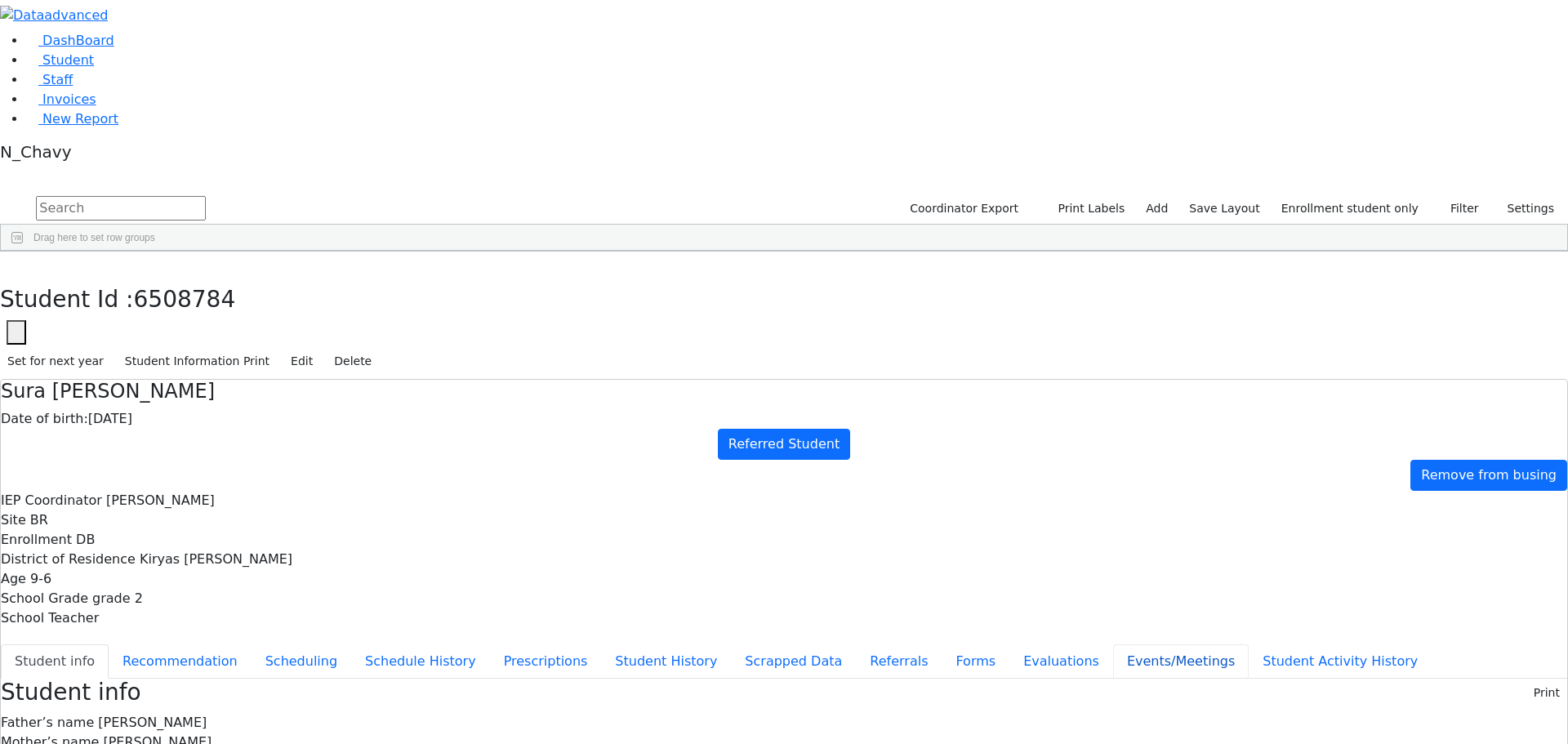
click at [1113, 644] on button "Events/Meetings" at bounding box center [1181, 662] width 136 height 35
click at [16, 264] on icon "button" at bounding box center [12, 269] width 9 height 10
click at [194, 438] on div "[PERSON_NAME]" at bounding box center [146, 450] width 96 height 23
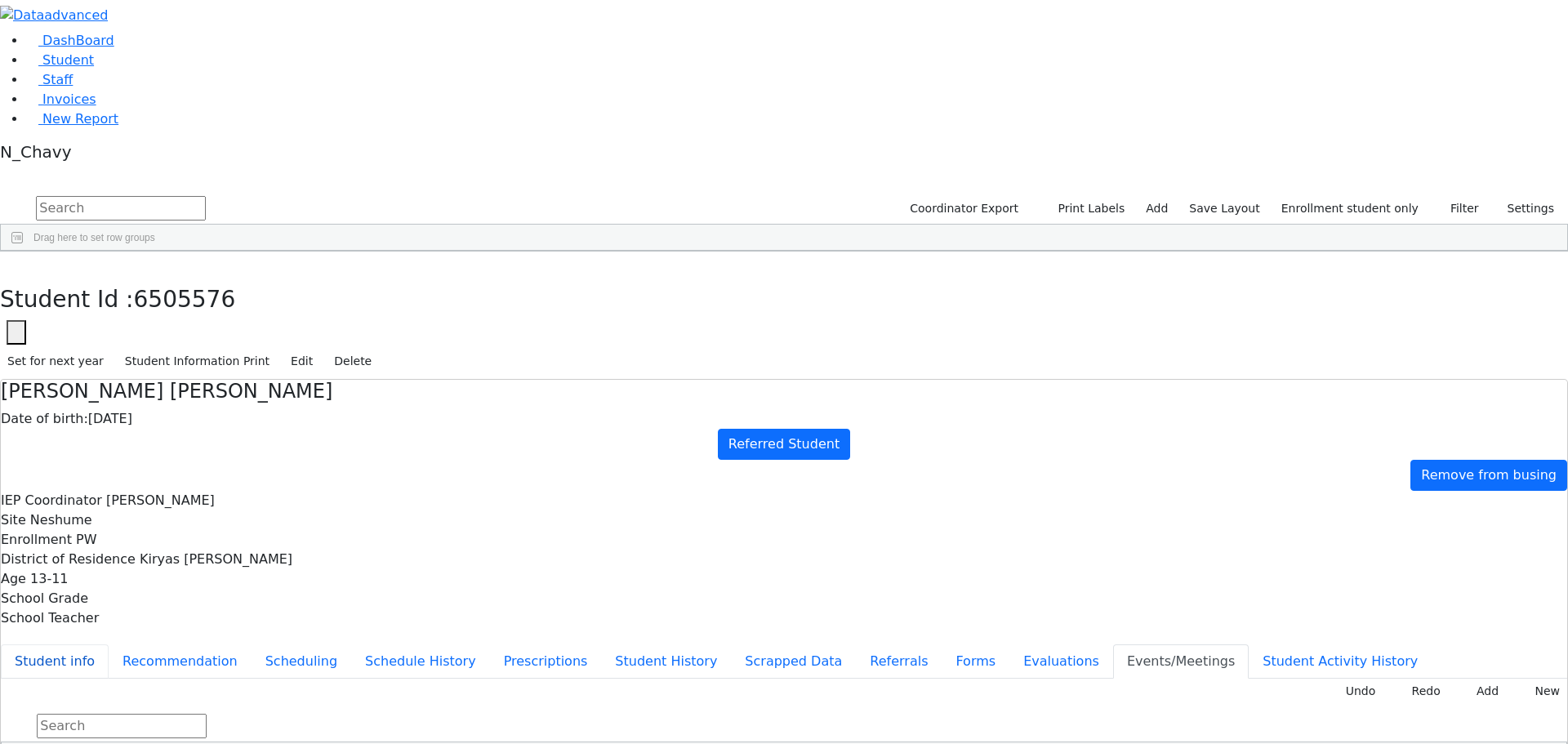
click at [109, 644] on button "Student info" at bounding box center [54, 662] width 108 height 35
click at [1113, 644] on button "Events/Meetings" at bounding box center [1181, 662] width 136 height 35
click at [109, 644] on button "Student info" at bounding box center [54, 662] width 108 height 35
drag, startPoint x: 636, startPoint y: 274, endPoint x: 842, endPoint y: 292, distance: 206.8
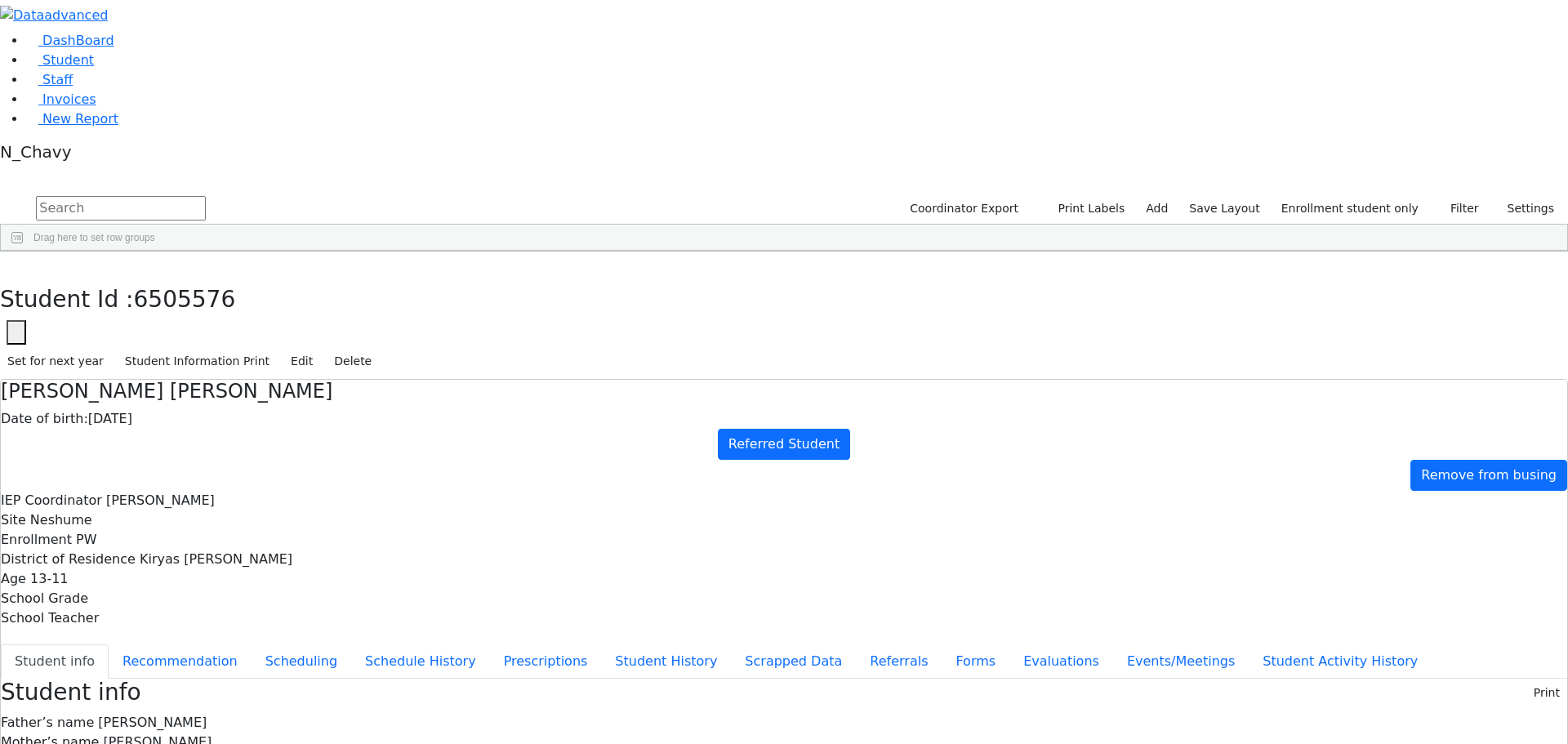
drag, startPoint x: 637, startPoint y: 321, endPoint x: 749, endPoint y: 435, distance: 159.8
click at [207, 715] on span "[PERSON_NAME]" at bounding box center [152, 723] width 109 height 16
drag, startPoint x: 637, startPoint y: 232, endPoint x: 742, endPoint y: 462, distance: 252.8
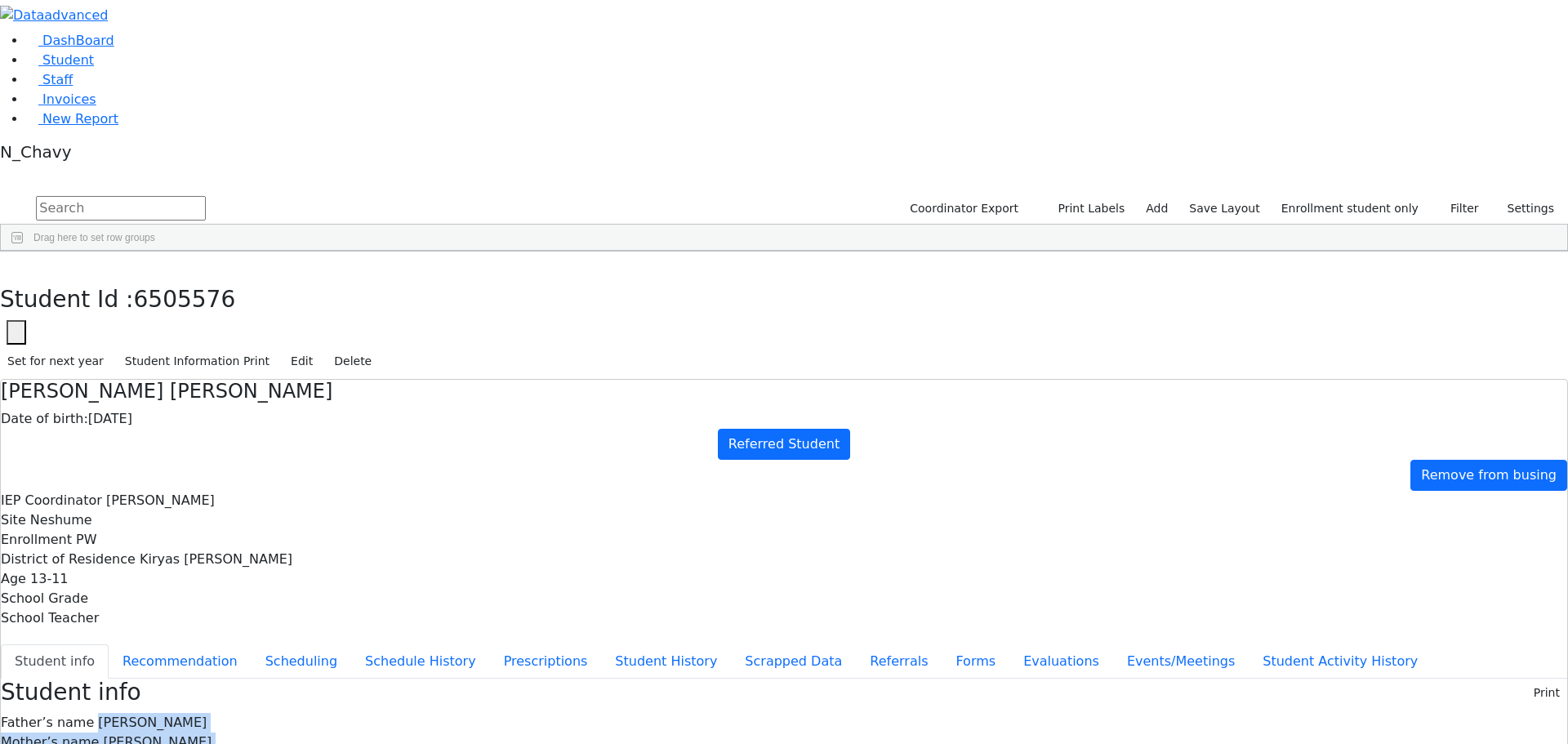
drag, startPoint x: 638, startPoint y: 227, endPoint x: 724, endPoint y: 523, distance: 308.2
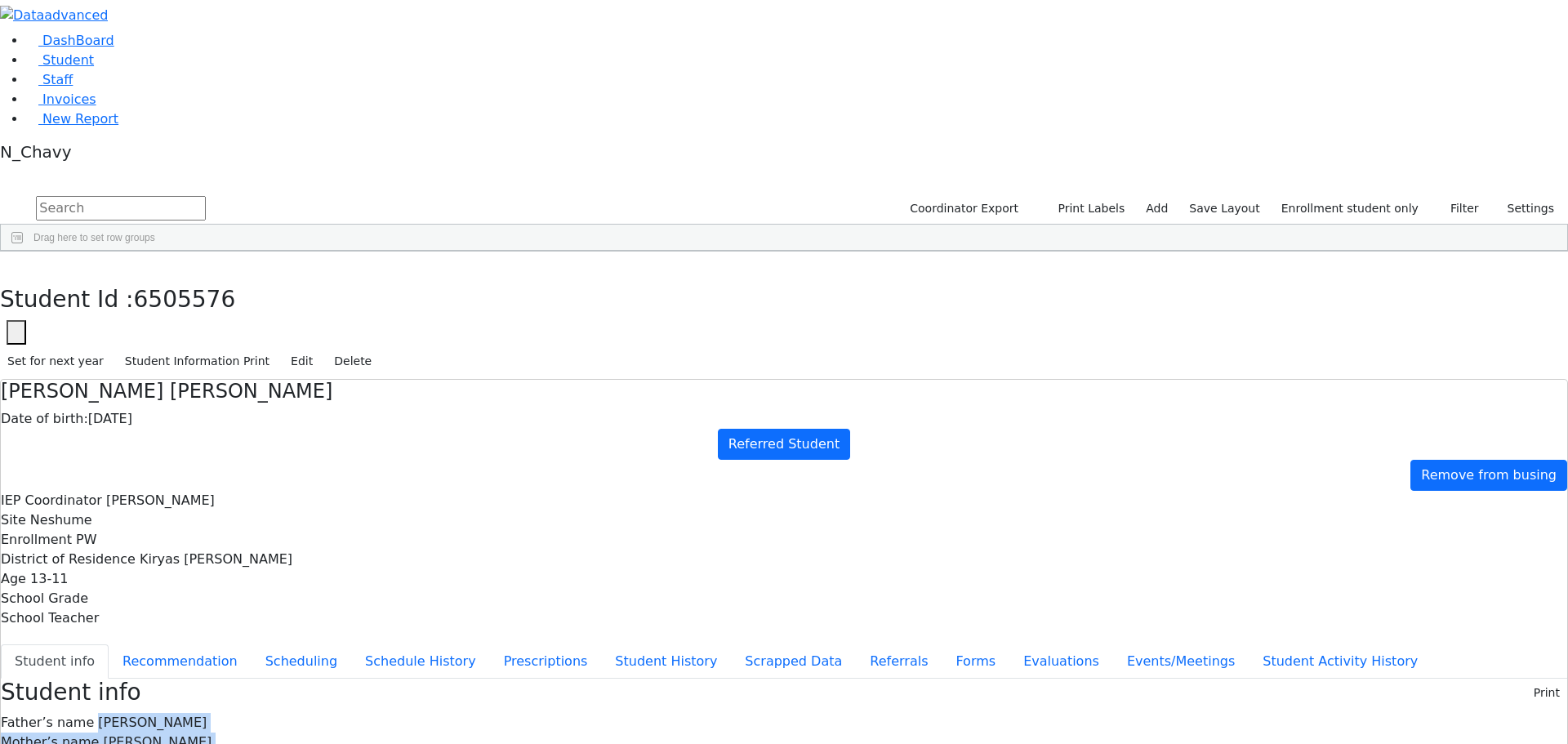
drag, startPoint x: 637, startPoint y: 230, endPoint x: 712, endPoint y: 578, distance: 356.0
click at [207, 715] on span "[PERSON_NAME]" at bounding box center [152, 723] width 109 height 16
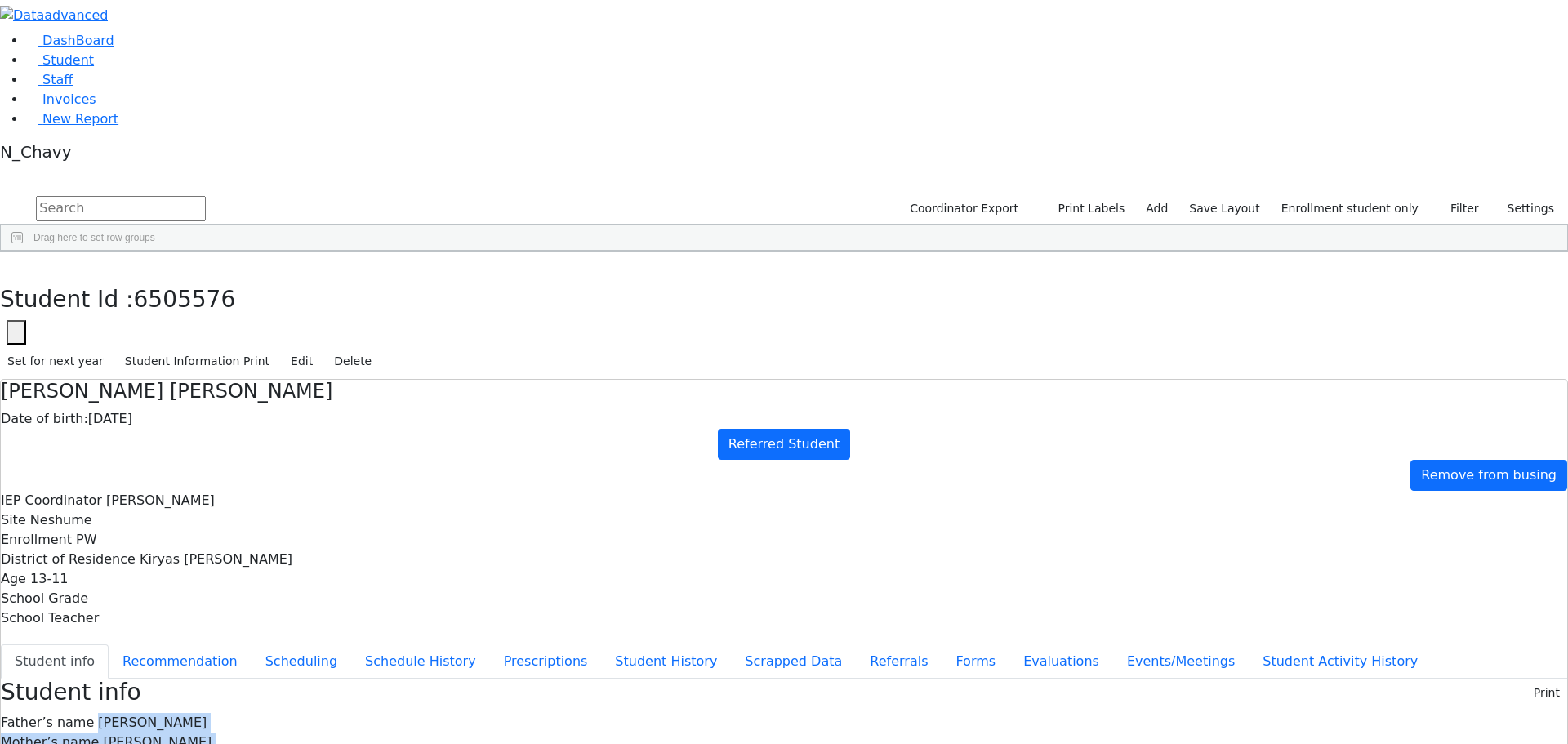
drag, startPoint x: 636, startPoint y: 229, endPoint x: 733, endPoint y: 555, distance: 340.1
click at [1113, 644] on button "Events/Meetings" at bounding box center [1181, 662] width 136 height 35
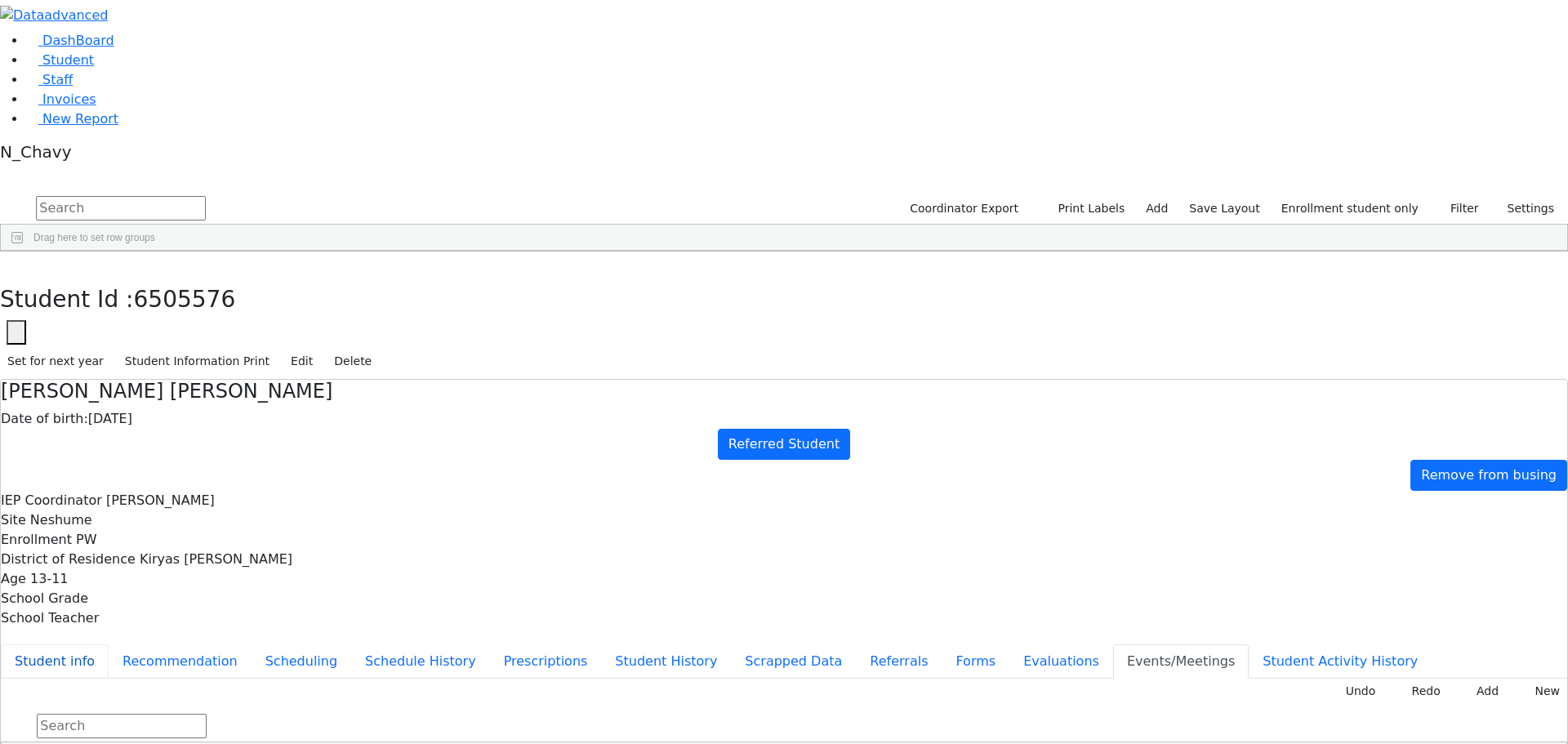
click at [109, 644] on button "Student info" at bounding box center [54, 662] width 108 height 35
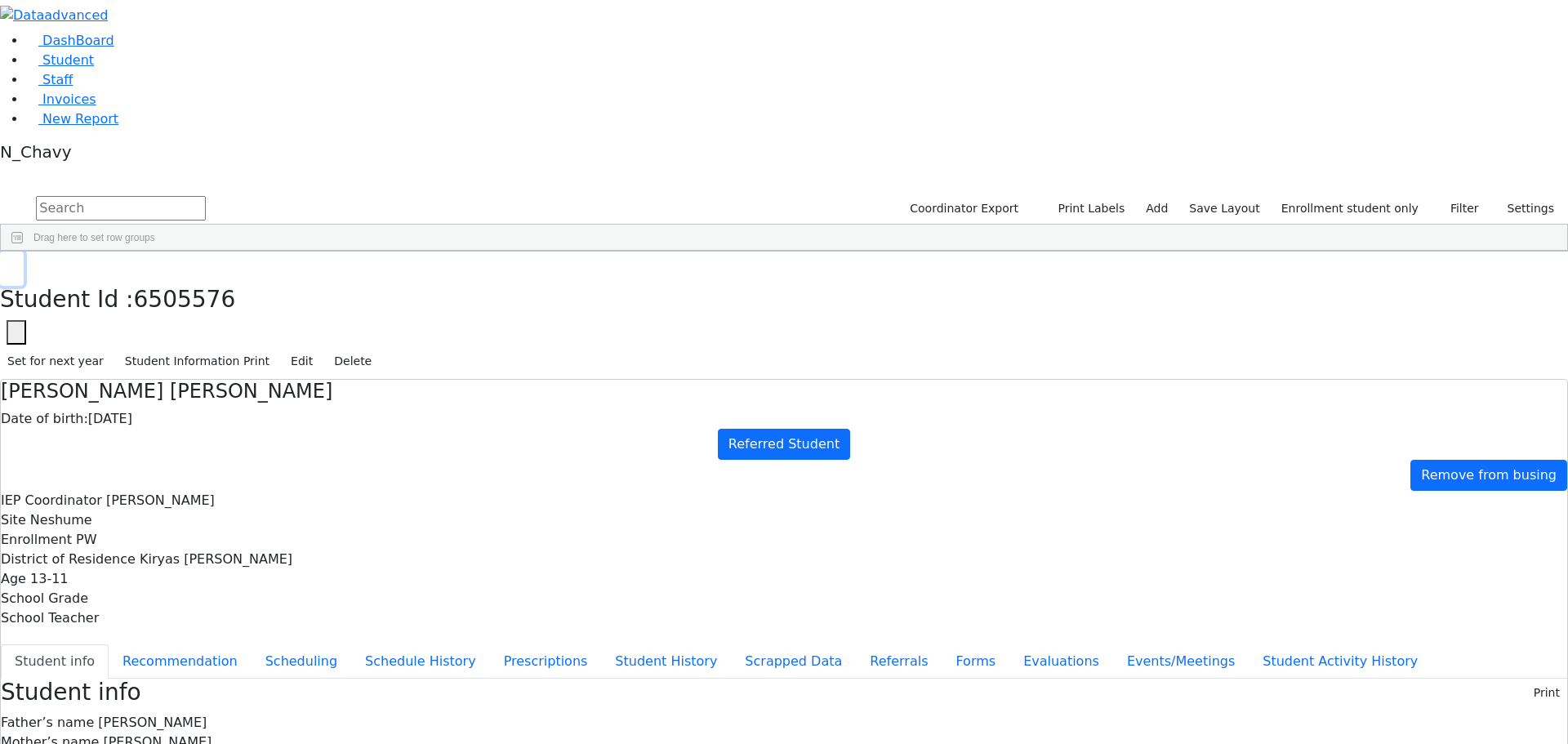
click at [16, 264] on icon "button" at bounding box center [12, 269] width 9 height 10
click at [194, 667] on div "[PERSON_NAME]" at bounding box center [146, 678] width 96 height 23
click at [326, 540] on div "DashBoard Student Staff Invoices New Report 38" at bounding box center [784, 692] width 1568 height 1384
drag, startPoint x: 636, startPoint y: 276, endPoint x: 827, endPoint y: 277, distance: 191.0
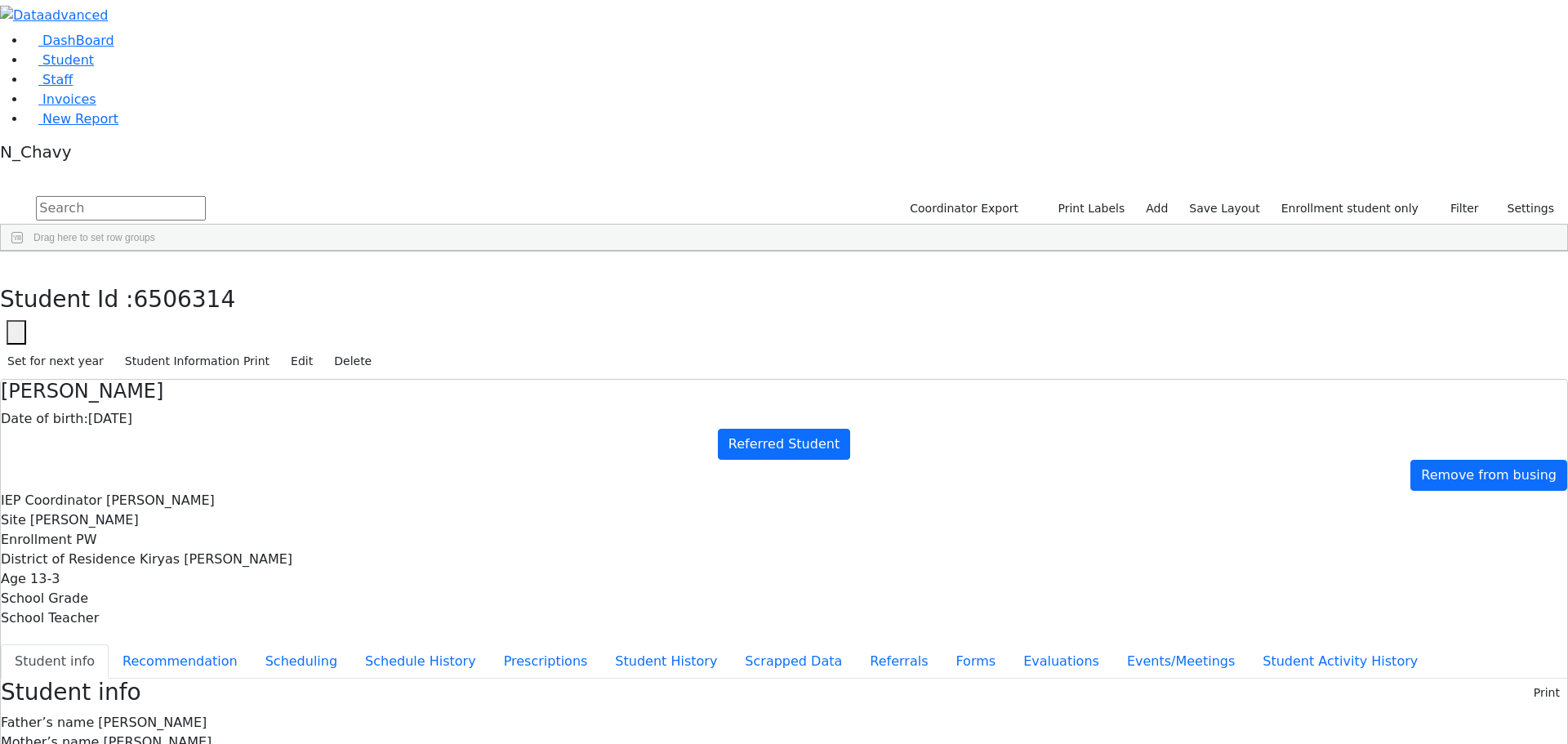
drag, startPoint x: 857, startPoint y: 594, endPoint x: 1050, endPoint y: 589, distance: 193.1
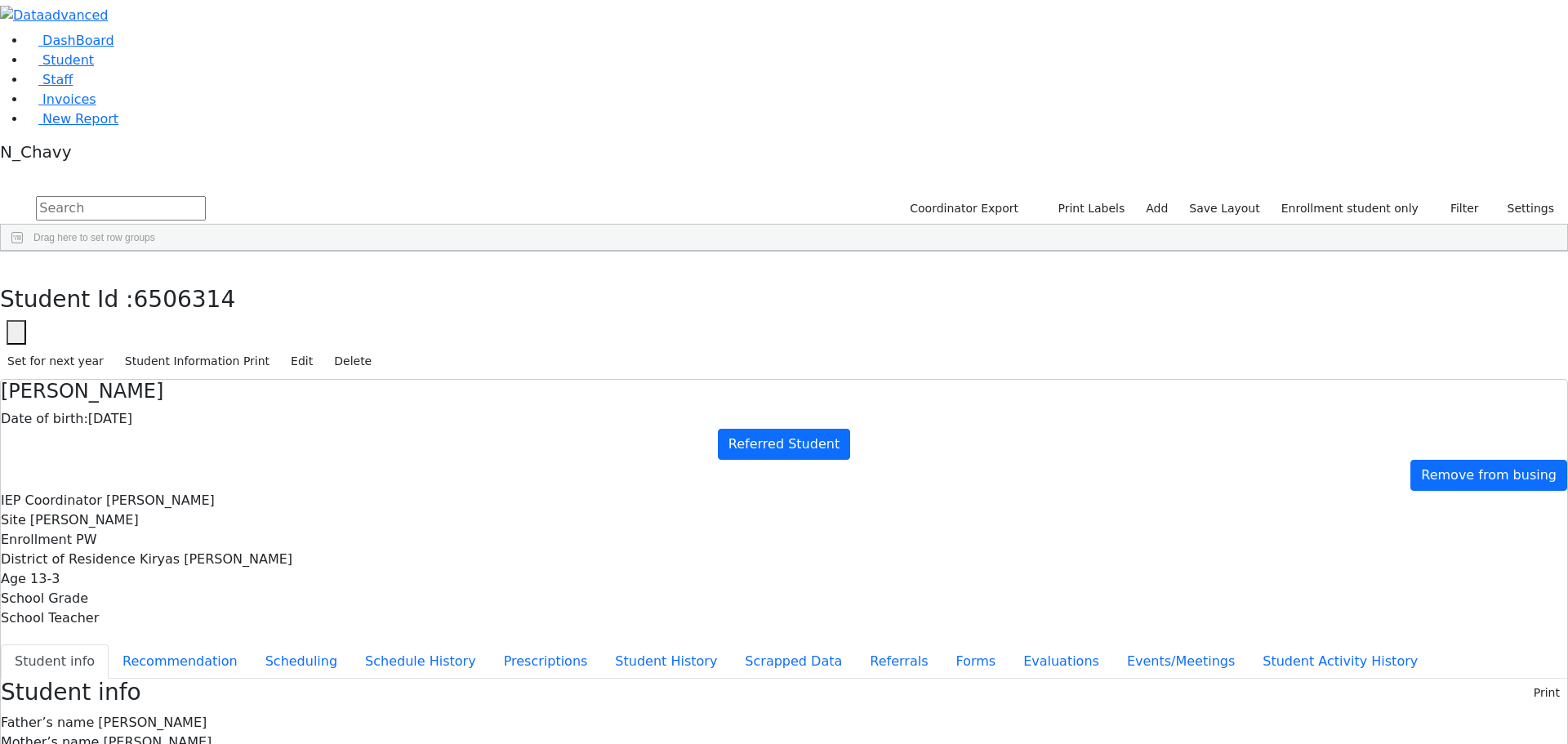
drag, startPoint x: 921, startPoint y: 593, endPoint x: 909, endPoint y: 596, distance: 12.4
drag, startPoint x: 859, startPoint y: 554, endPoint x: 945, endPoint y: 559, distance: 86.1
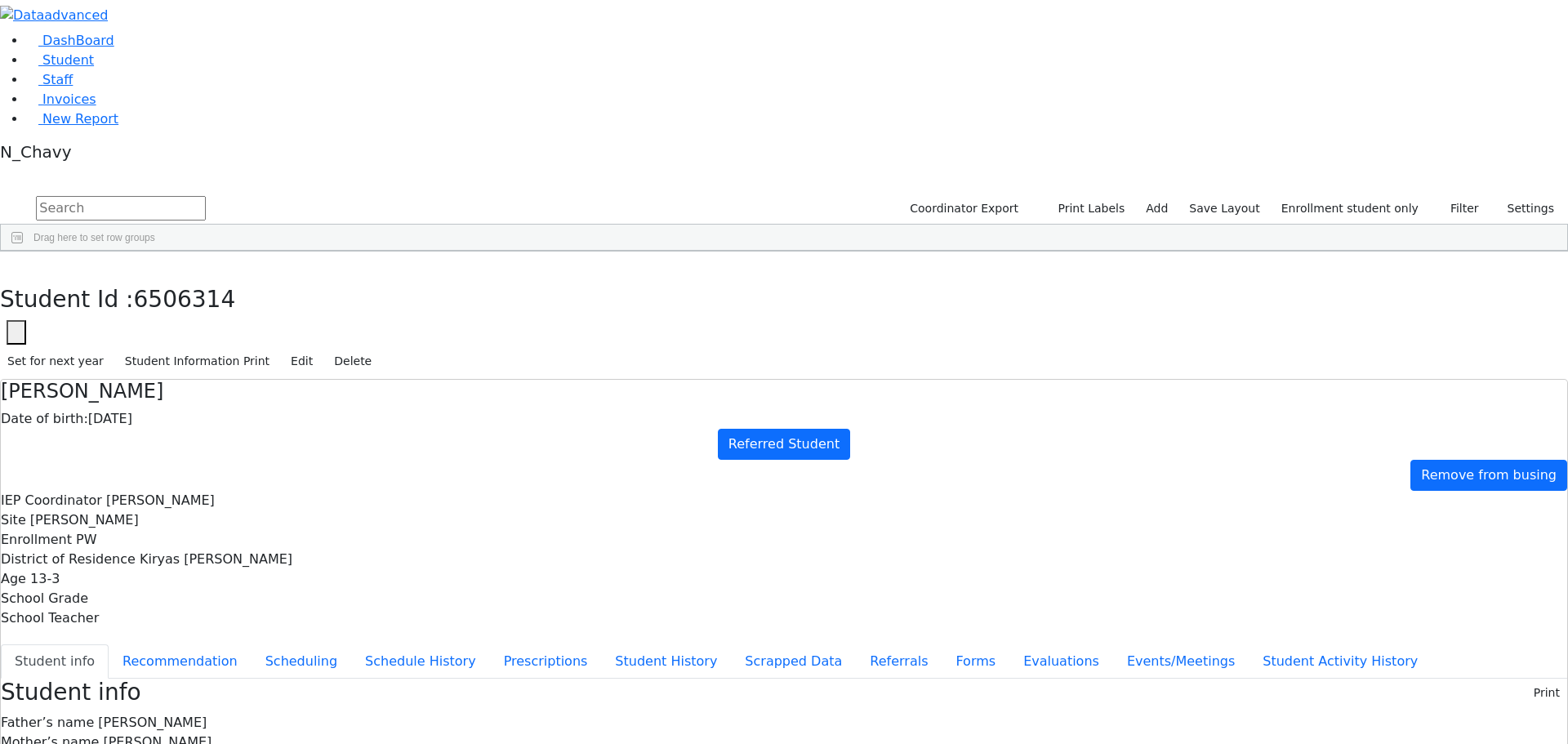
drag, startPoint x: 858, startPoint y: 595, endPoint x: 1048, endPoint y: 595, distance: 190.0
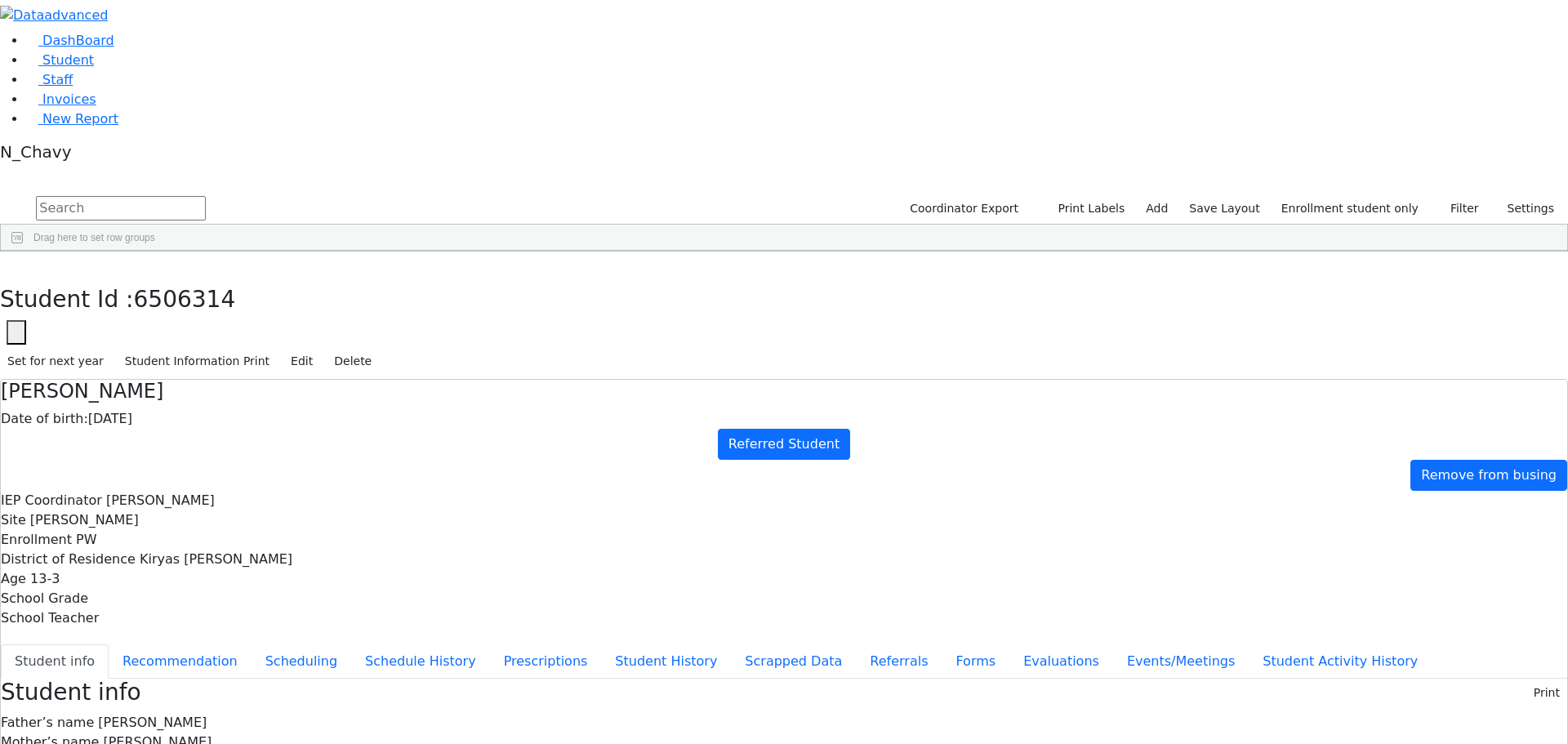
drag, startPoint x: 859, startPoint y: 576, endPoint x: 946, endPoint y: 576, distance: 87.0
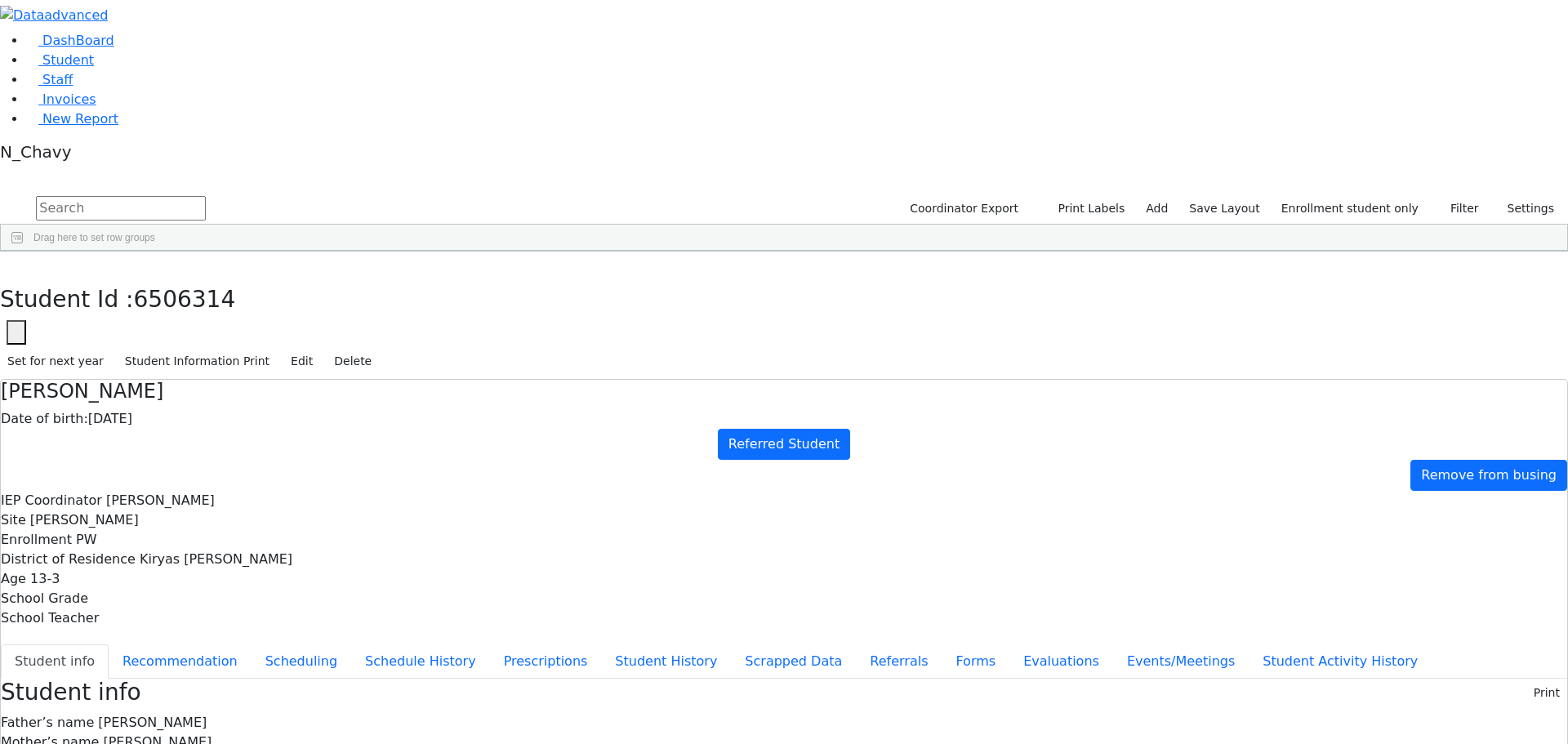
drag, startPoint x: 857, startPoint y: 594, endPoint x: 1022, endPoint y: 600, distance: 165.1
drag, startPoint x: 1021, startPoint y: 595, endPoint x: 852, endPoint y: 604, distance: 169.2
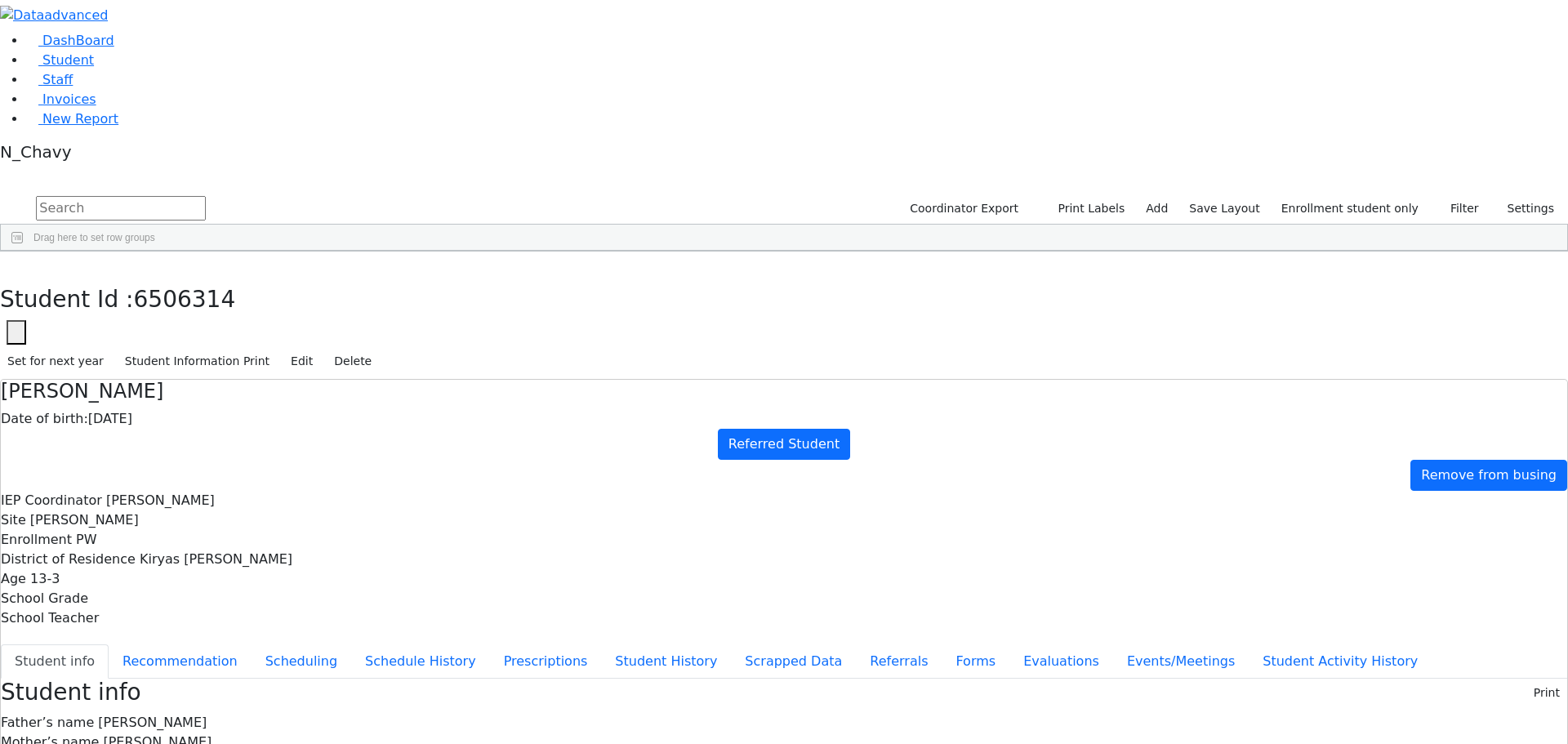
drag, startPoint x: 853, startPoint y: 655, endPoint x: 975, endPoint y: 671, distance: 123.0
drag, startPoint x: 1150, startPoint y: 365, endPoint x: 1191, endPoint y: 423, distance: 71.0
